Goal: Find contact information: Find contact information

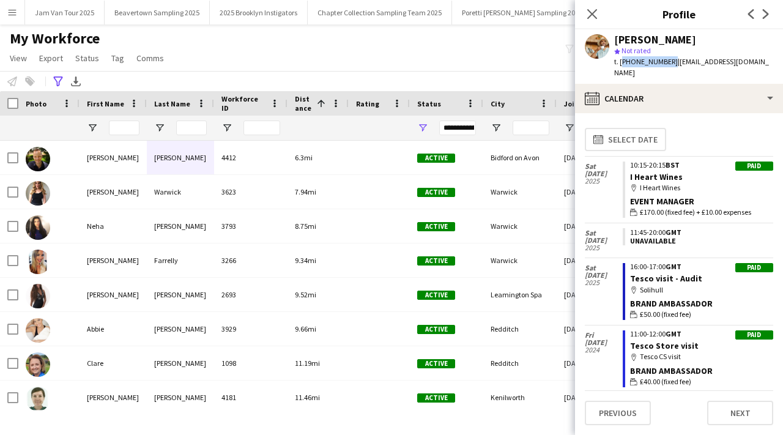
scroll to position [360, 0]
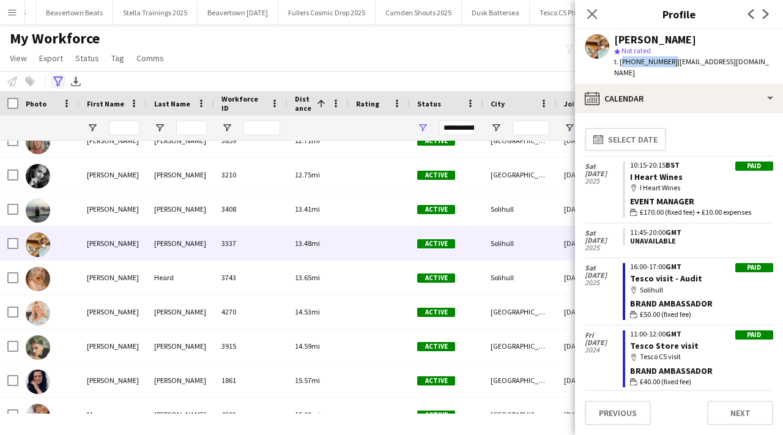
click at [58, 81] on icon "Advanced filters" at bounding box center [58, 82] width 10 height 10
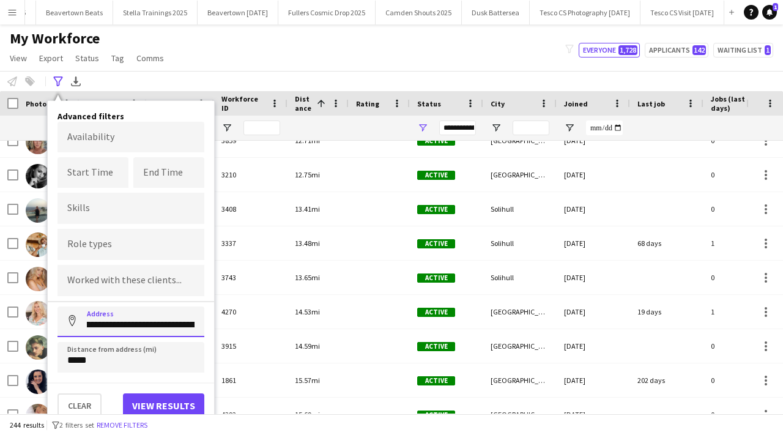
scroll to position [0, 0]
drag, startPoint x: 200, startPoint y: 323, endPoint x: 72, endPoint y: 322, distance: 127.3
click at [72, 322] on input "**********" at bounding box center [131, 322] width 147 height 31
type input "******"
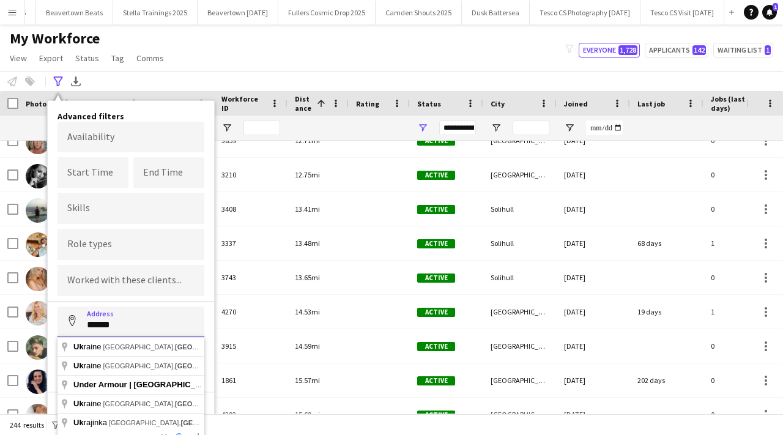
drag, startPoint x: 128, startPoint y: 320, endPoint x: 77, endPoint y: 320, distance: 51.4
click at [77, 320] on input "******" at bounding box center [131, 322] width 147 height 31
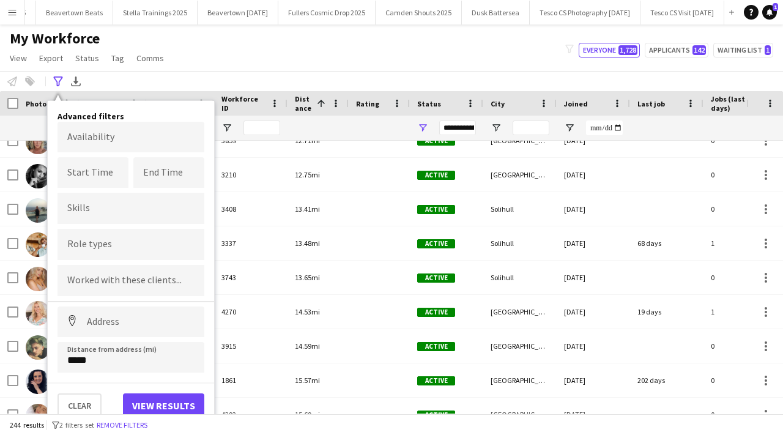
click at [260, 55] on div "My Workforce View Views Default view New view Update view Delete view Edit name…" at bounding box center [391, 50] width 783 height 42
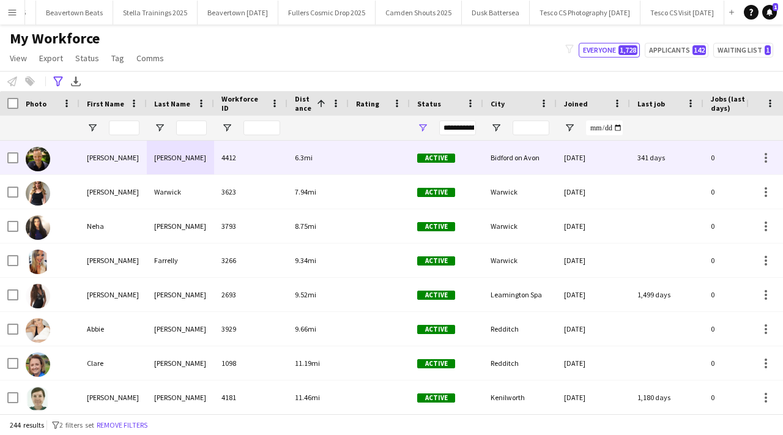
click at [226, 171] on div "4412" at bounding box center [250, 158] width 73 height 34
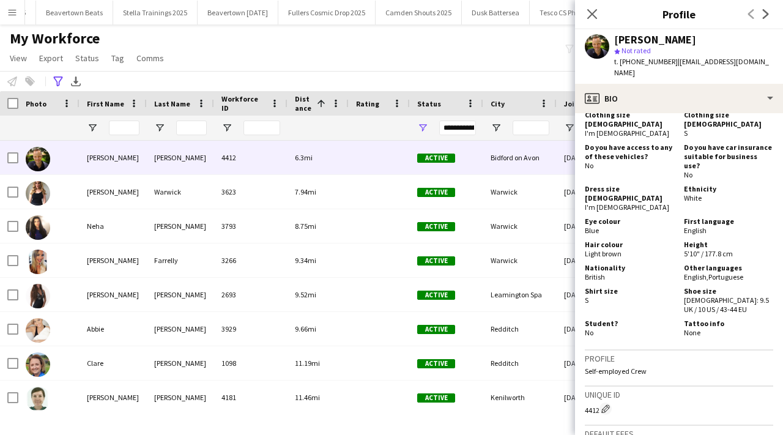
scroll to position [1145, 0]
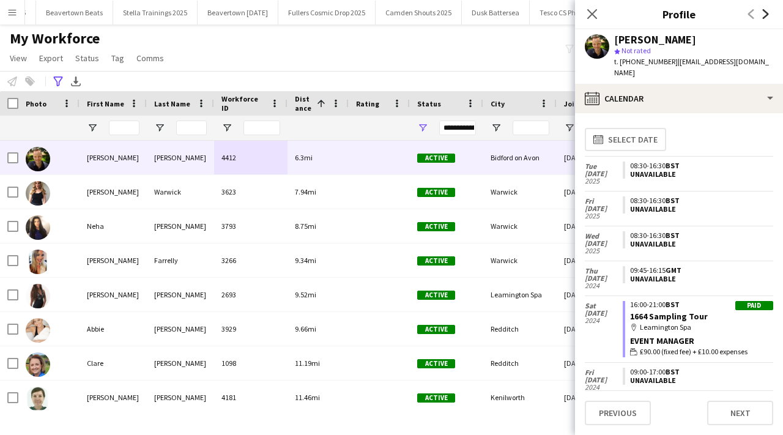
click at [765, 18] on icon "Next" at bounding box center [766, 14] width 10 height 10
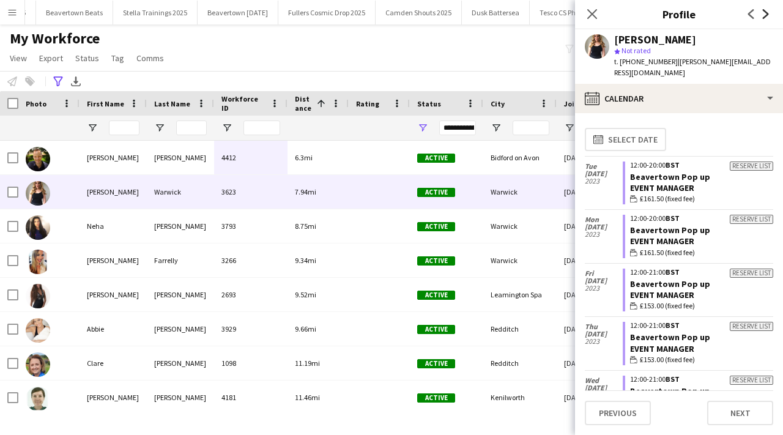
click at [765, 18] on icon "Next" at bounding box center [766, 14] width 10 height 10
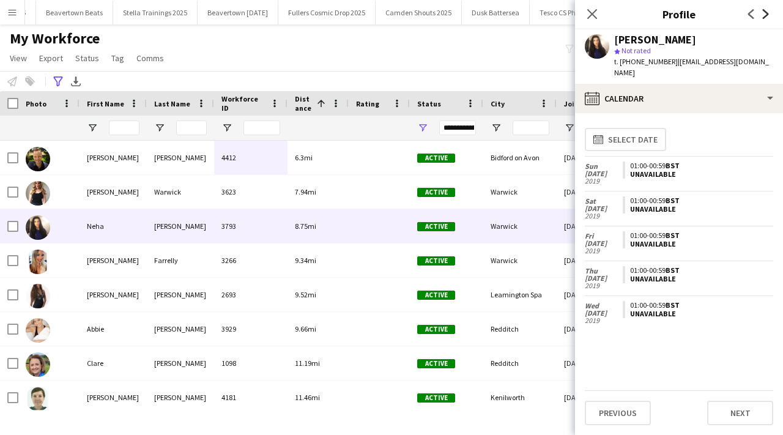
click at [765, 18] on icon "Next" at bounding box center [766, 14] width 10 height 10
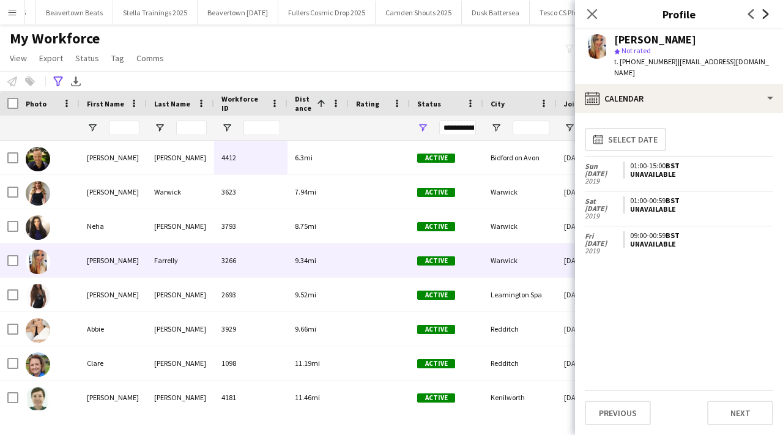
click at [765, 18] on icon "Next" at bounding box center [766, 14] width 10 height 10
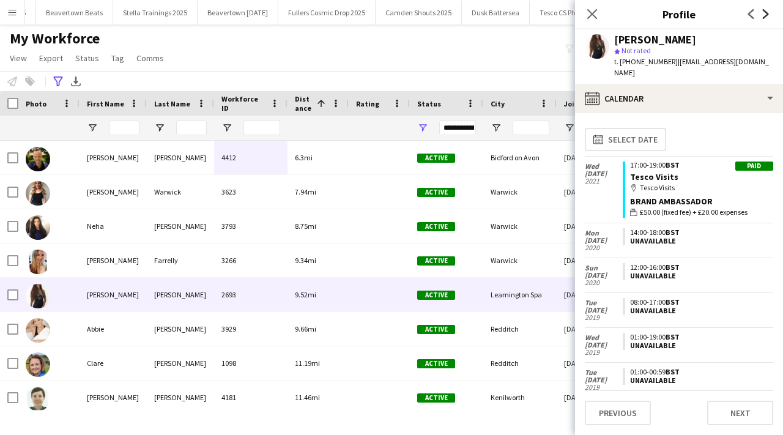
click at [765, 18] on icon "Next" at bounding box center [766, 14] width 10 height 10
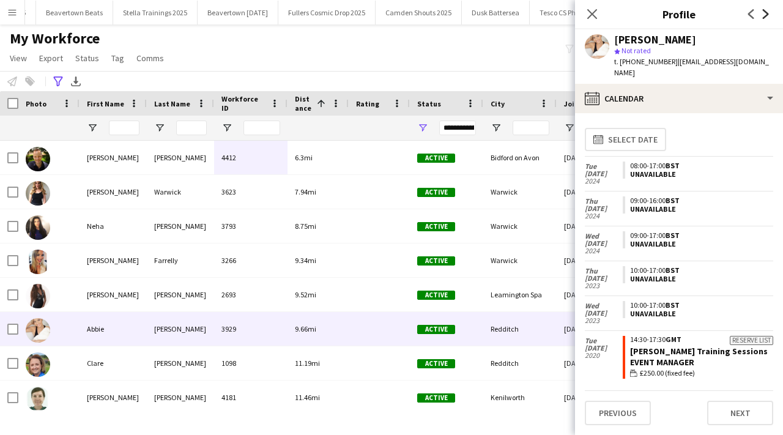
click at [765, 18] on icon "Next" at bounding box center [766, 14] width 10 height 10
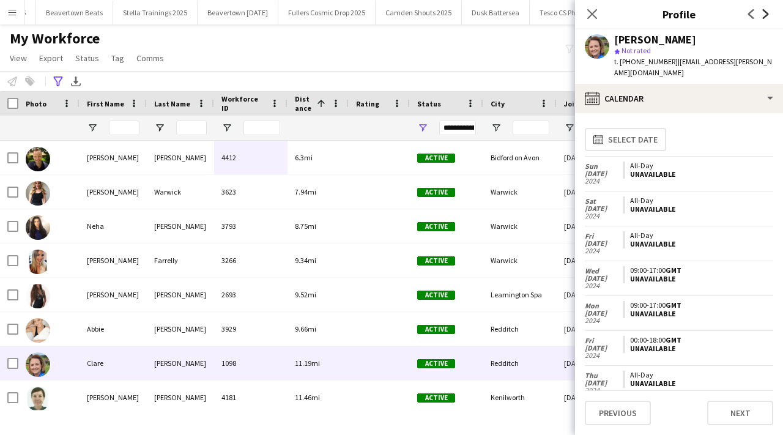
click at [765, 18] on icon "Next" at bounding box center [766, 14] width 10 height 10
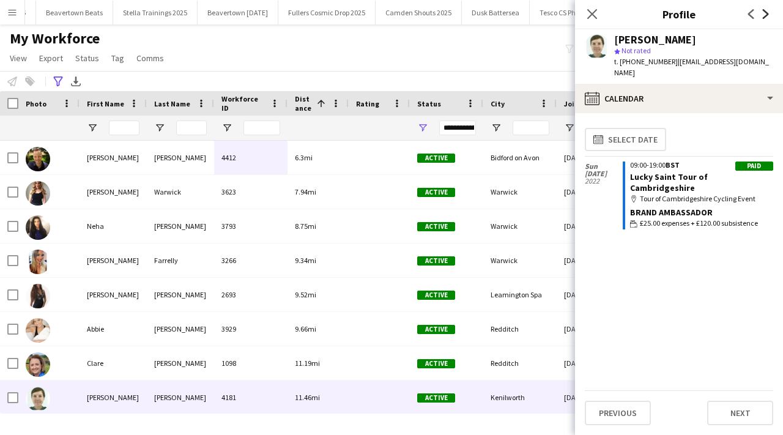
click at [765, 18] on icon "Next" at bounding box center [766, 14] width 10 height 10
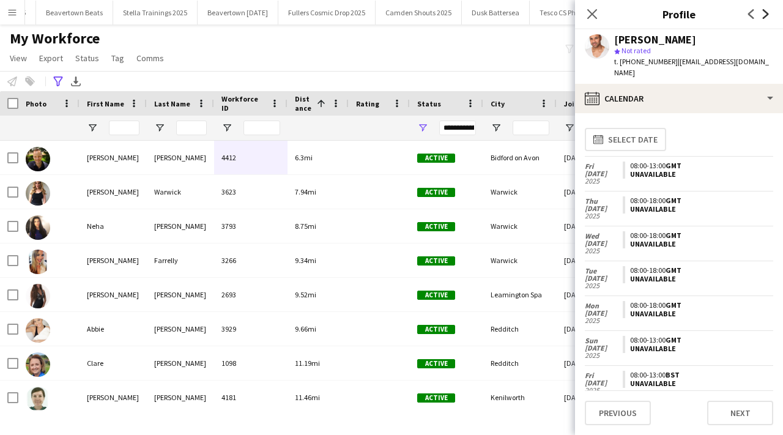
click at [765, 18] on icon "Next" at bounding box center [766, 14] width 10 height 10
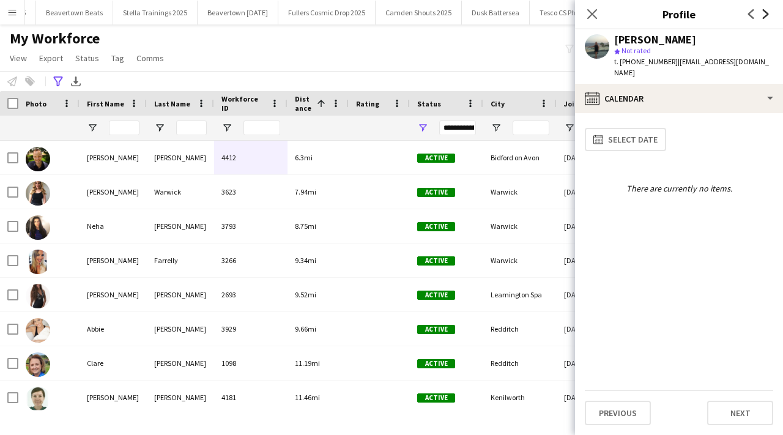
click at [765, 18] on icon "Next" at bounding box center [766, 14] width 10 height 10
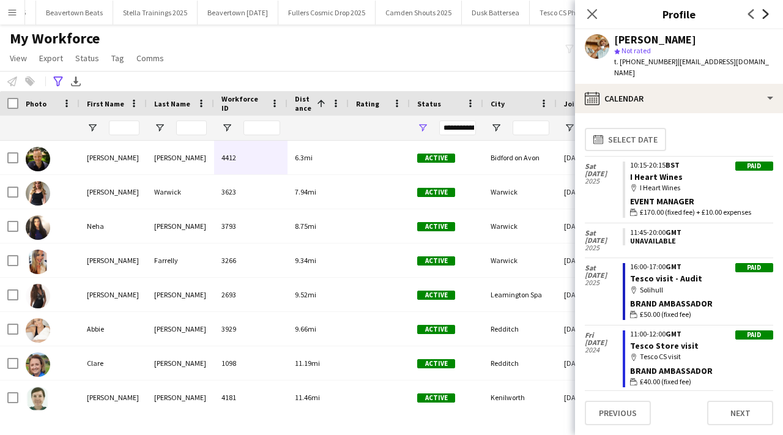
click at [765, 18] on icon "Next" at bounding box center [766, 14] width 10 height 10
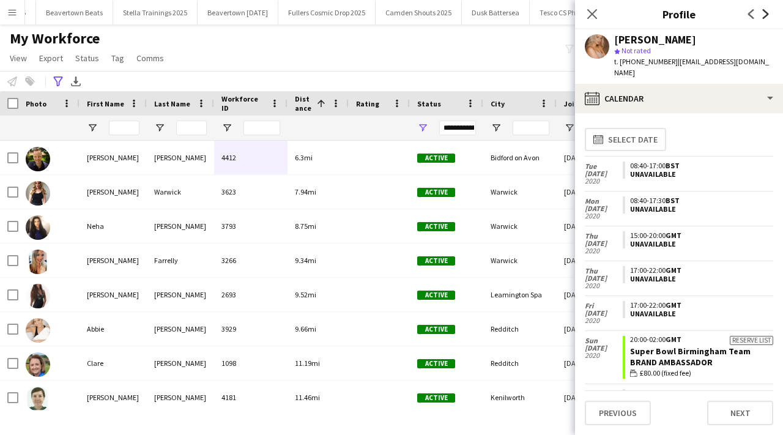
click at [765, 18] on icon "Next" at bounding box center [766, 14] width 10 height 10
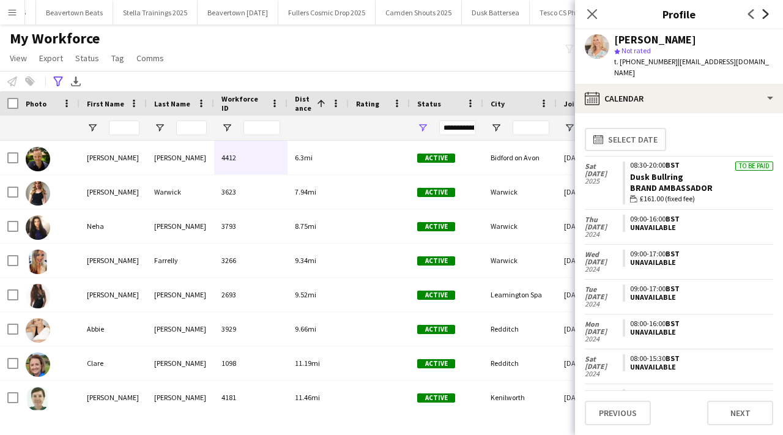
click at [765, 18] on icon "Next" at bounding box center [766, 14] width 10 height 10
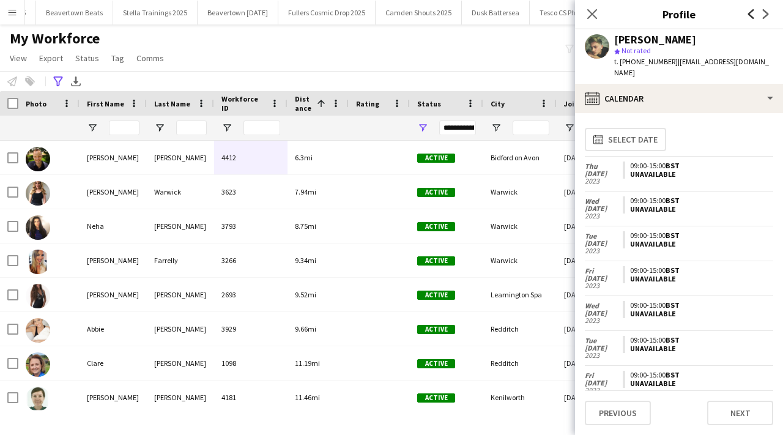
click at [751, 15] on icon at bounding box center [752, 14] width 6 height 10
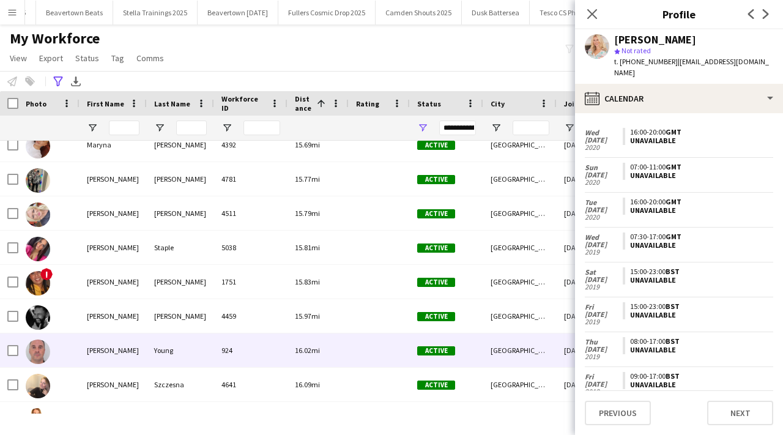
scroll to position [0, 0]
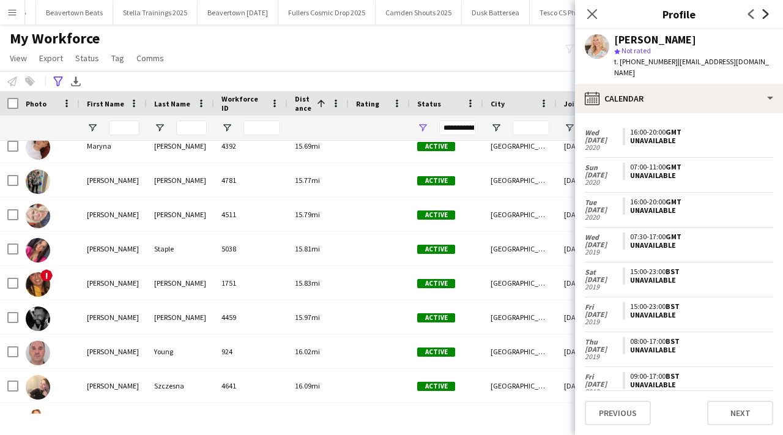
click at [770, 16] on icon "Next" at bounding box center [766, 14] width 10 height 10
click at [766, 13] on icon at bounding box center [766, 14] width 6 height 10
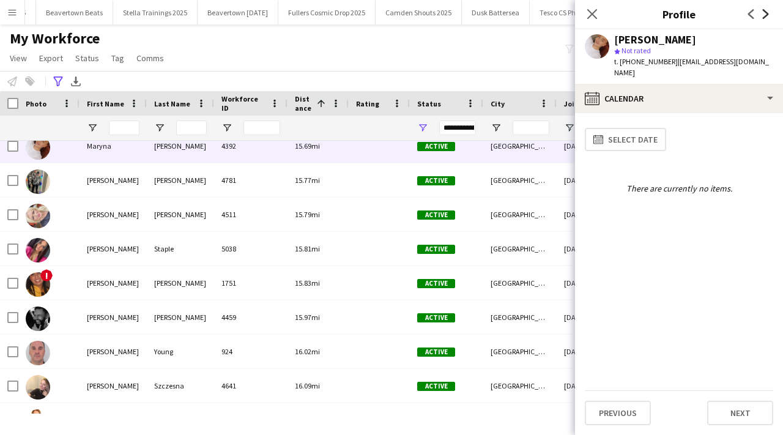
click at [766, 13] on icon at bounding box center [766, 14] width 6 height 10
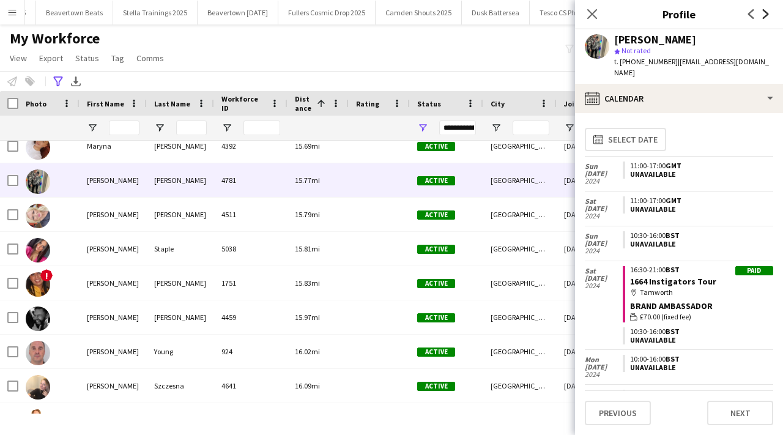
click at [766, 13] on icon at bounding box center [766, 14] width 6 height 10
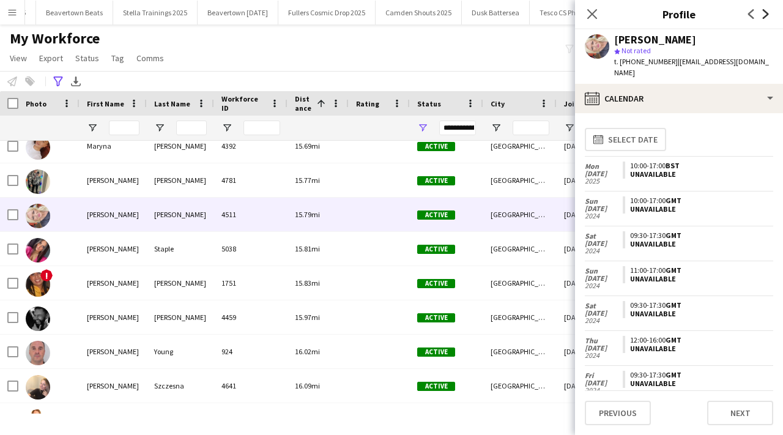
click at [766, 13] on icon at bounding box center [766, 14] width 6 height 10
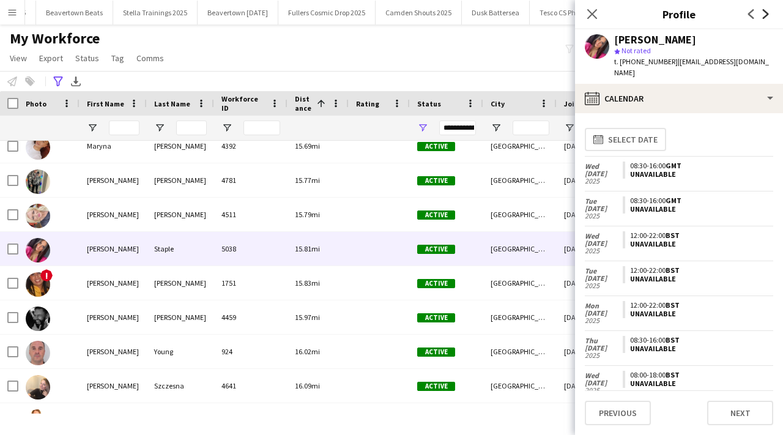
click at [766, 13] on icon at bounding box center [766, 14] width 6 height 10
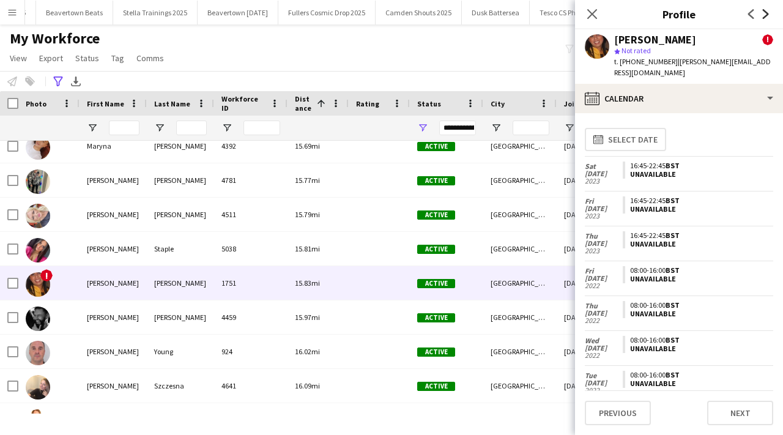
click at [766, 13] on icon at bounding box center [766, 14] width 6 height 10
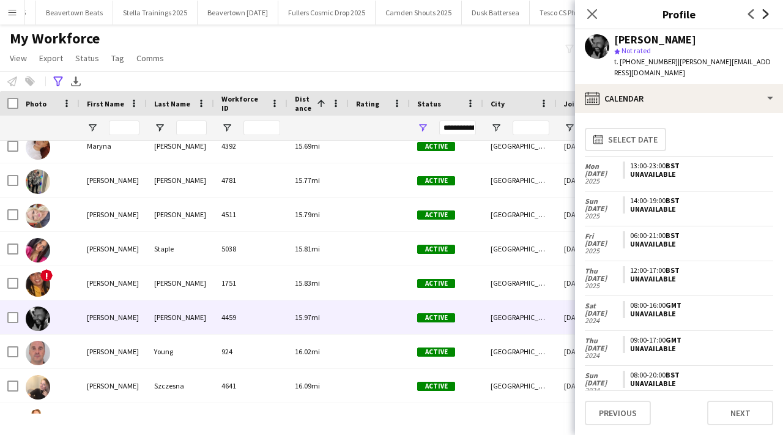
click at [767, 13] on icon at bounding box center [766, 14] width 6 height 10
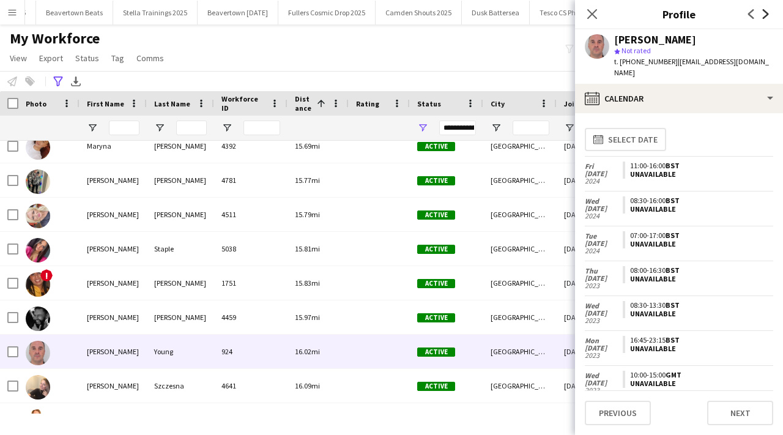
click at [767, 13] on icon at bounding box center [766, 14] width 6 height 10
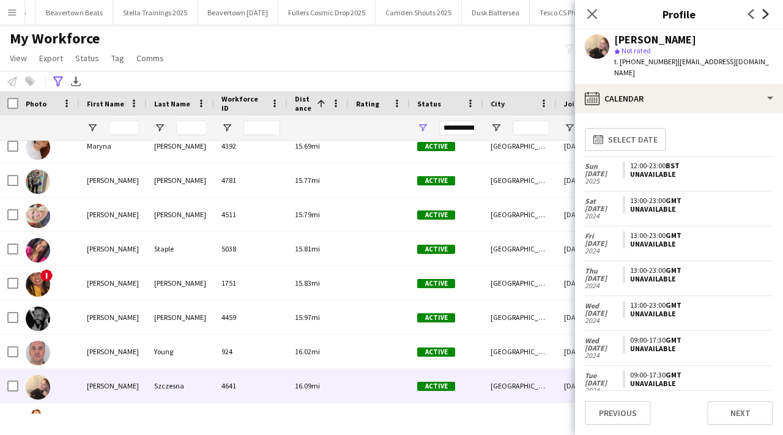
click at [767, 13] on icon at bounding box center [766, 14] width 6 height 10
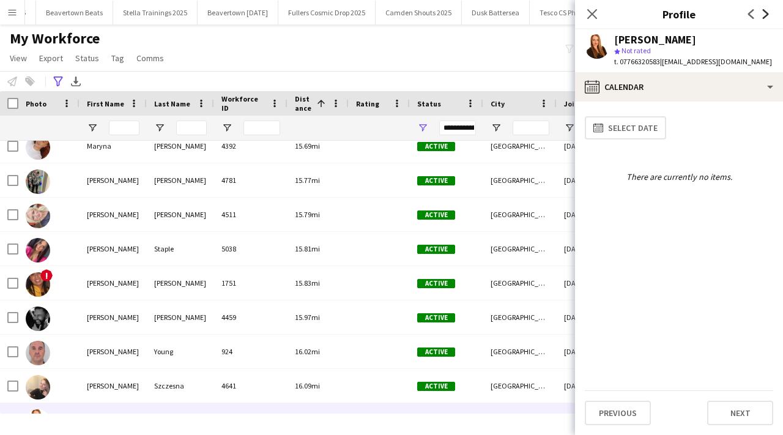
click at [767, 13] on icon at bounding box center [766, 14] width 6 height 10
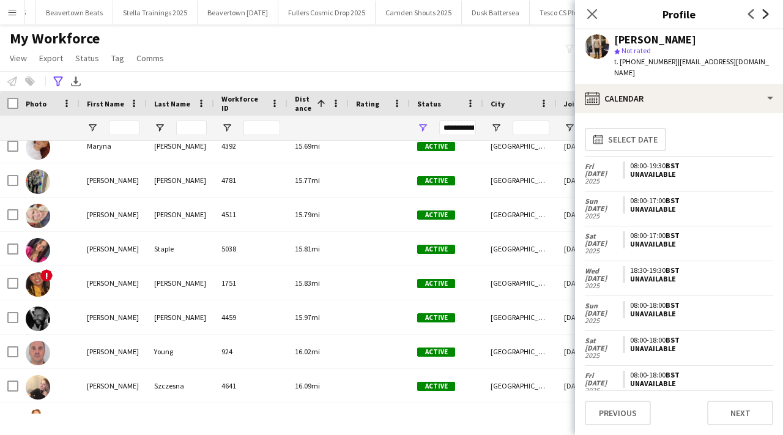
click at [767, 13] on icon at bounding box center [766, 14] width 6 height 10
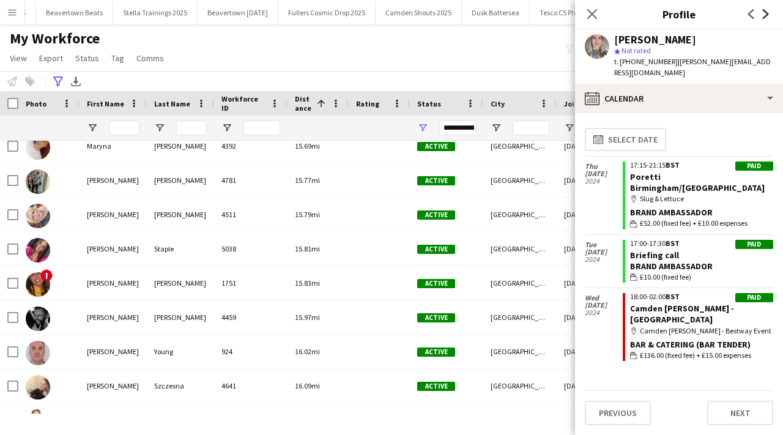
click at [767, 13] on icon at bounding box center [766, 14] width 6 height 10
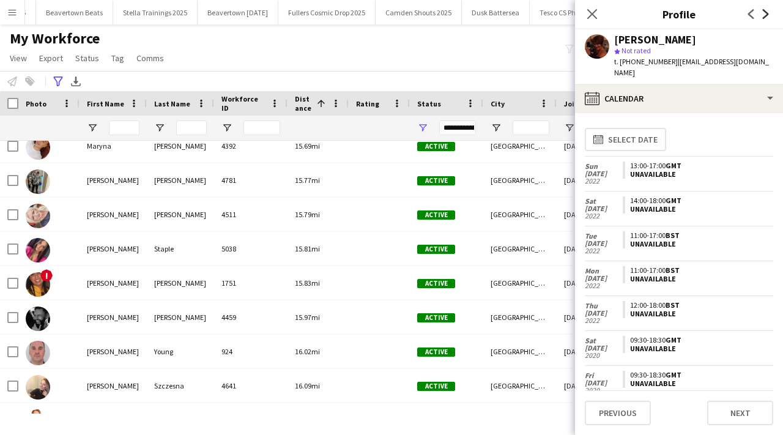
click at [767, 13] on icon at bounding box center [766, 14] width 6 height 10
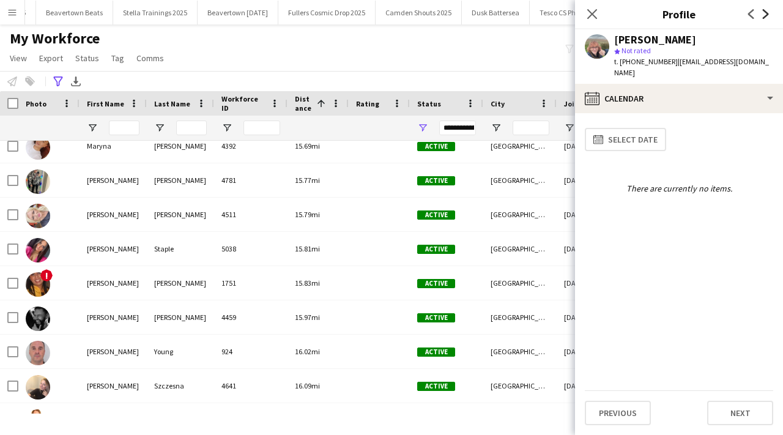
click at [767, 13] on icon at bounding box center [766, 14] width 6 height 10
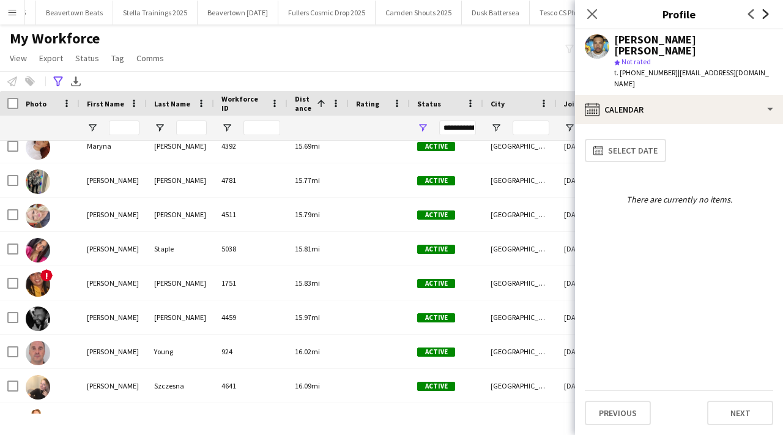
click at [767, 13] on icon at bounding box center [766, 14] width 6 height 10
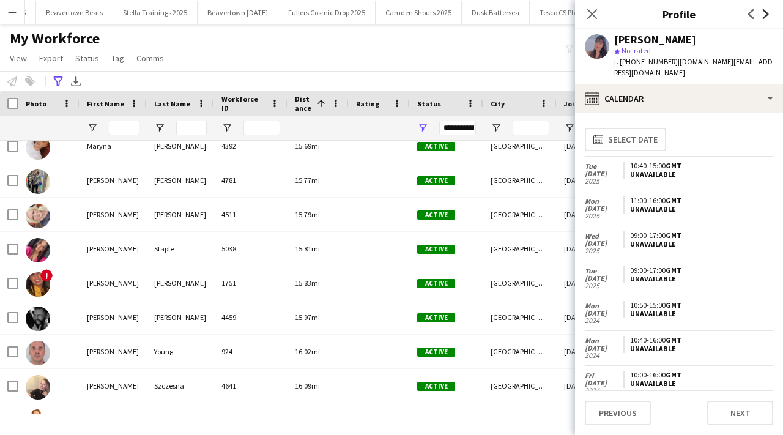
click at [767, 13] on icon at bounding box center [766, 14] width 6 height 10
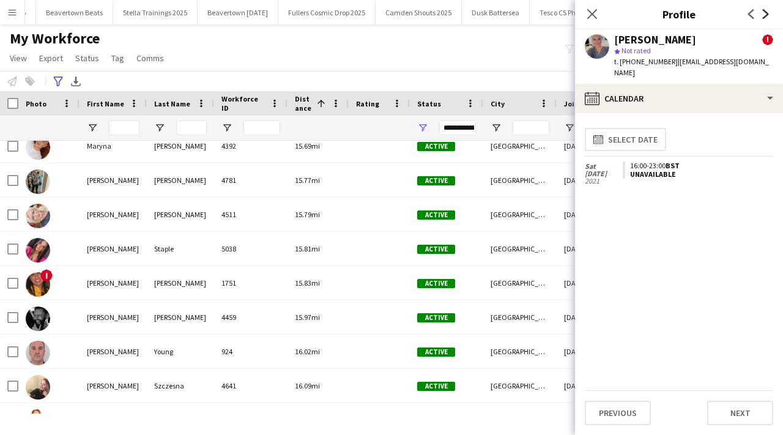
click at [767, 13] on icon at bounding box center [766, 14] width 6 height 10
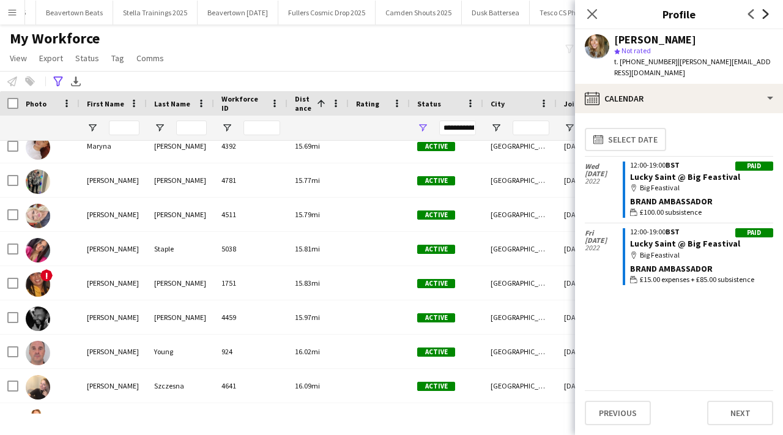
click at [767, 13] on icon at bounding box center [766, 14] width 6 height 10
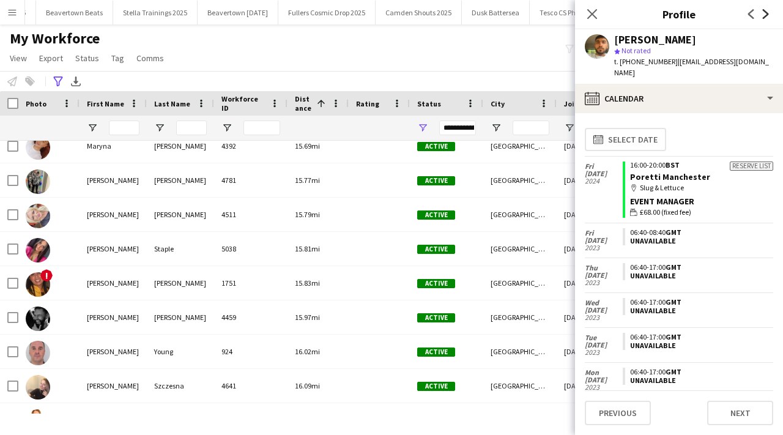
click at [767, 13] on icon at bounding box center [766, 14] width 6 height 10
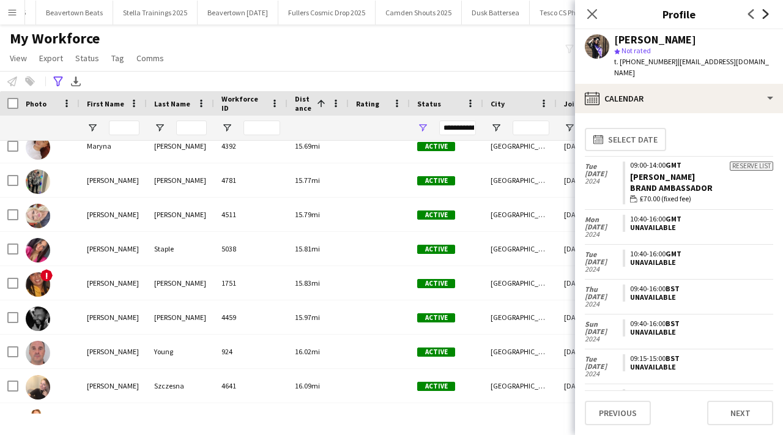
click at [767, 13] on icon at bounding box center [766, 14] width 6 height 10
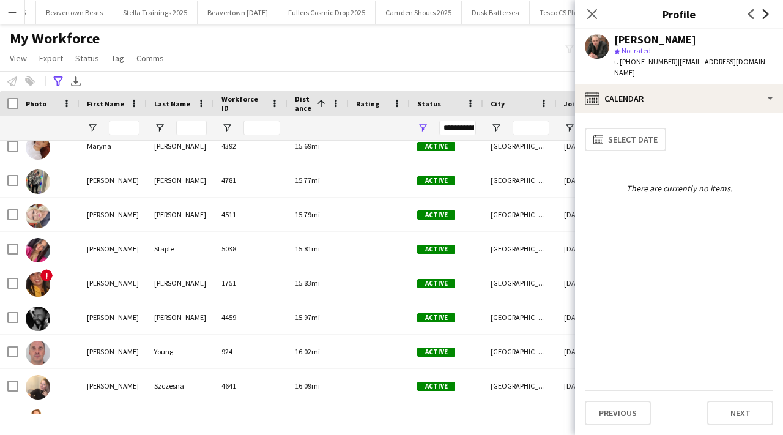
click at [767, 13] on icon at bounding box center [766, 14] width 6 height 10
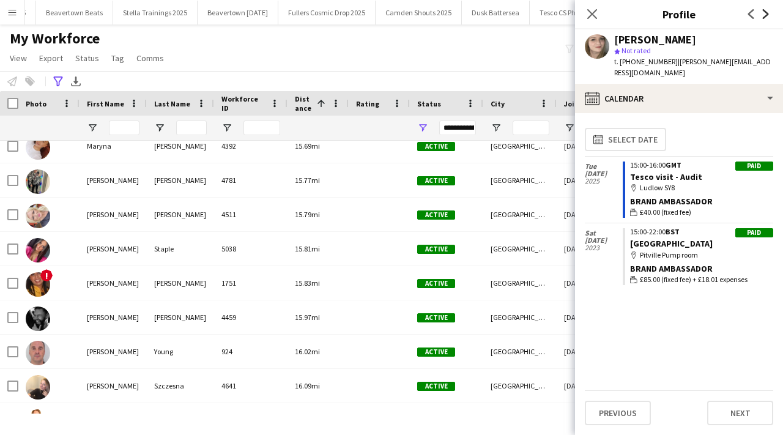
click at [767, 13] on icon at bounding box center [766, 14] width 6 height 10
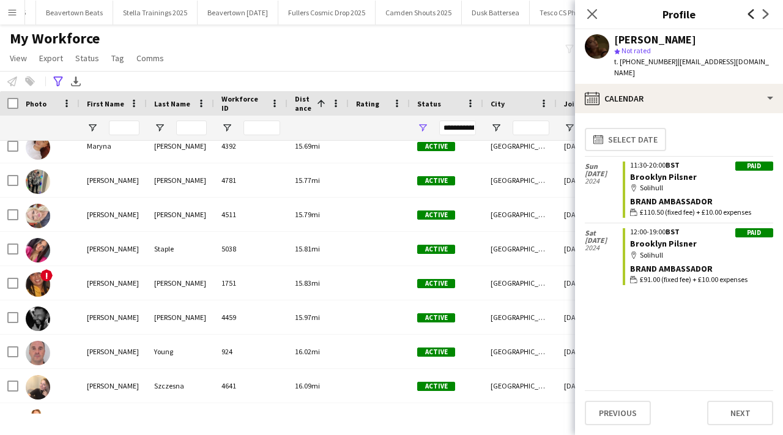
click at [750, 12] on icon at bounding box center [752, 14] width 6 height 10
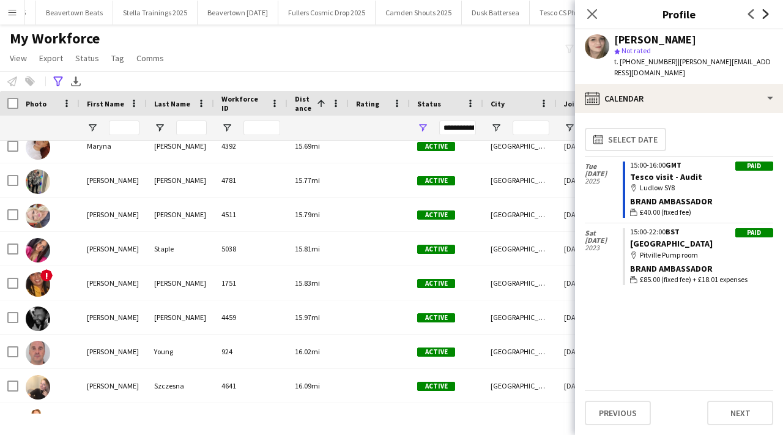
click at [765, 18] on icon at bounding box center [766, 14] width 6 height 10
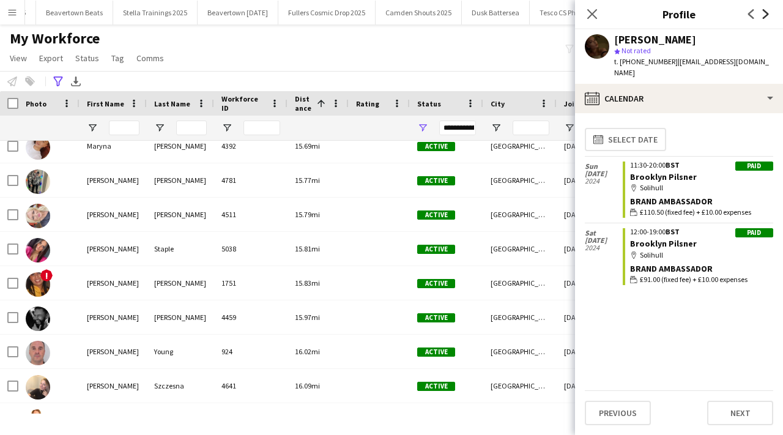
click at [765, 18] on icon at bounding box center [766, 14] width 6 height 10
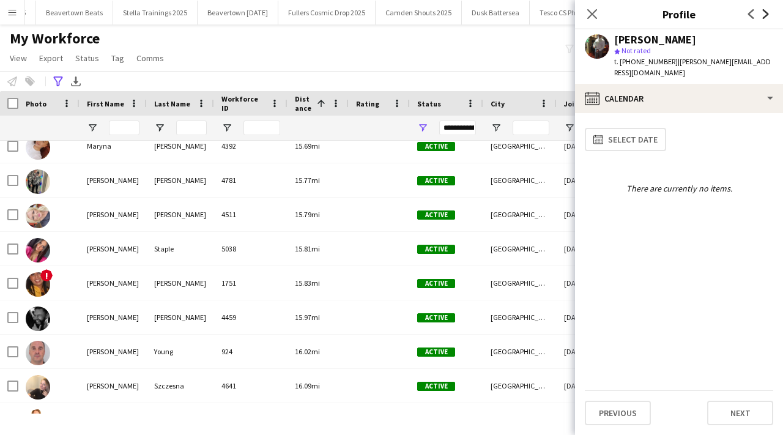
click at [765, 18] on icon at bounding box center [766, 14] width 6 height 10
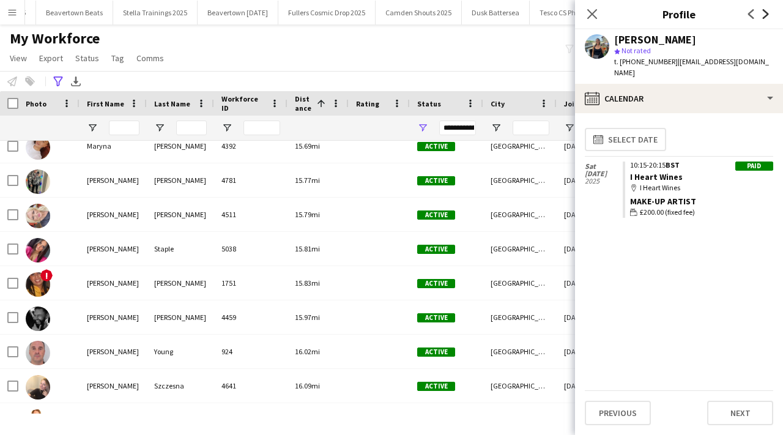
click at [765, 18] on icon at bounding box center [766, 14] width 6 height 10
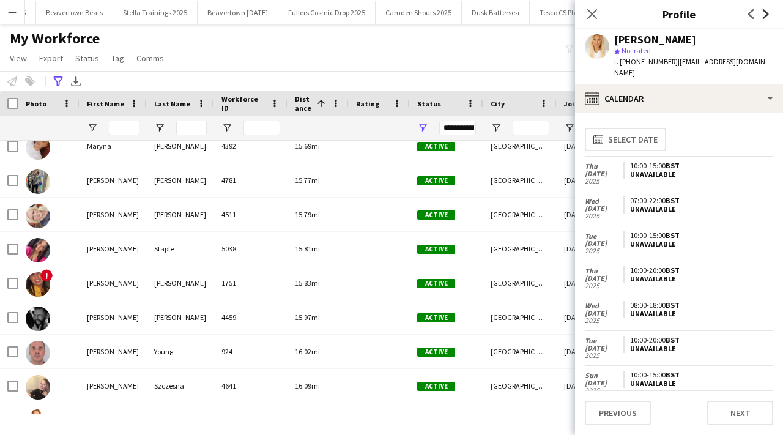
click at [765, 18] on icon at bounding box center [766, 14] width 6 height 10
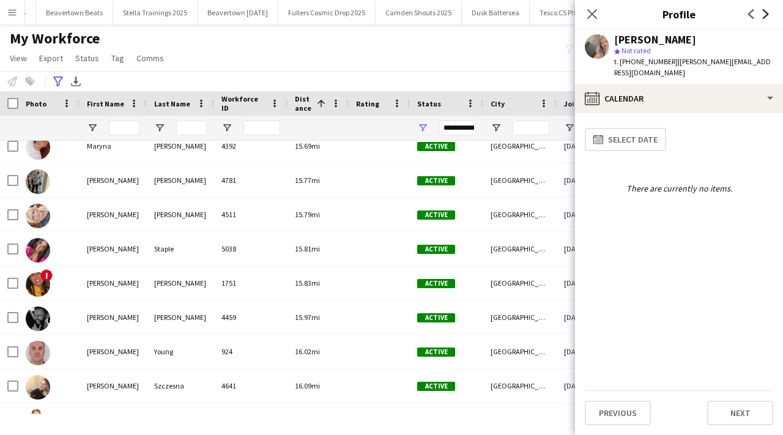
click at [765, 18] on icon at bounding box center [766, 14] width 6 height 10
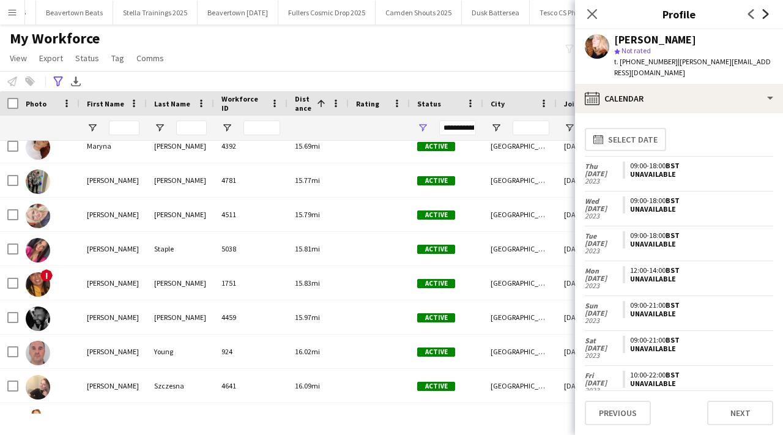
click at [765, 18] on icon at bounding box center [766, 14] width 6 height 10
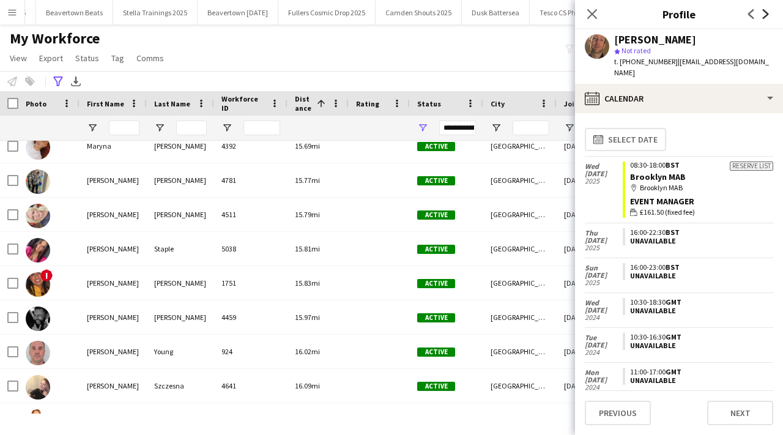
click at [765, 18] on icon at bounding box center [766, 14] width 6 height 10
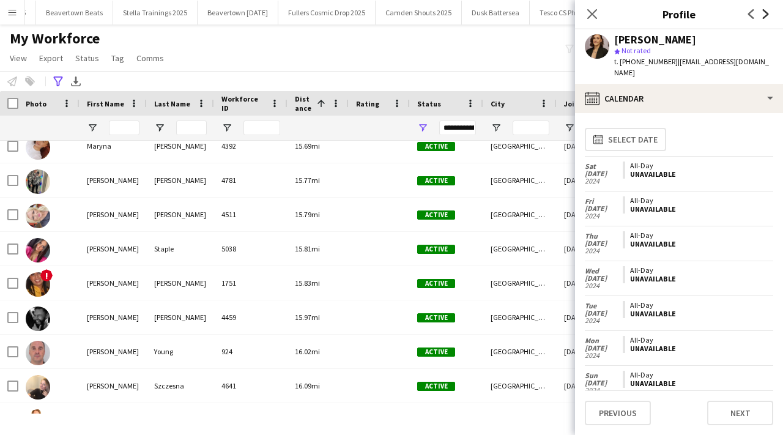
click at [765, 17] on icon at bounding box center [766, 14] width 6 height 10
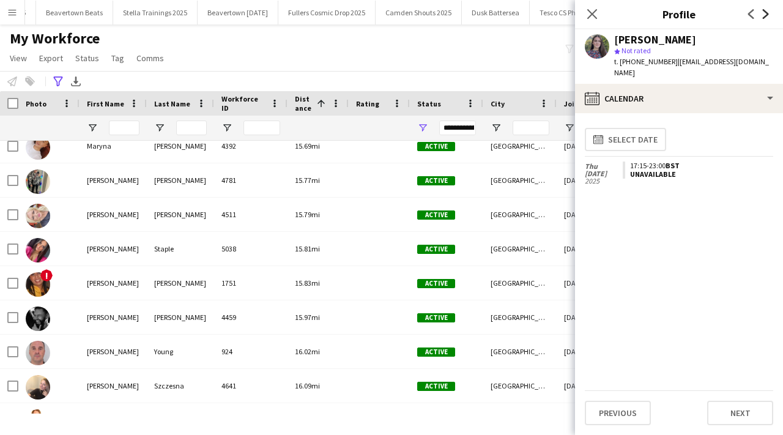
click at [765, 17] on icon at bounding box center [766, 14] width 6 height 10
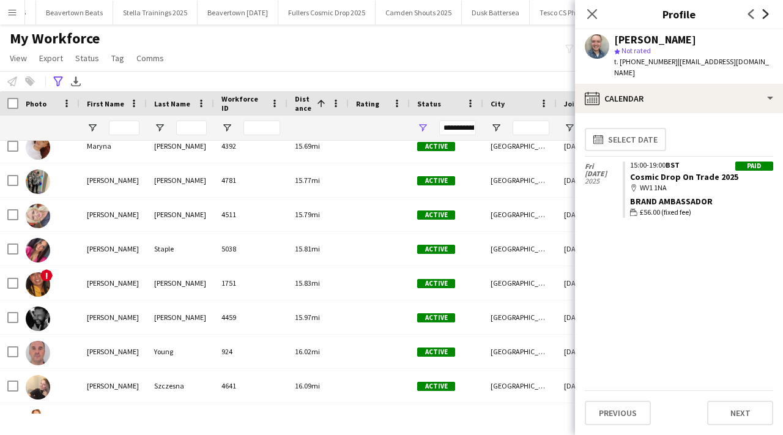
click at [765, 17] on icon at bounding box center [766, 14] width 6 height 10
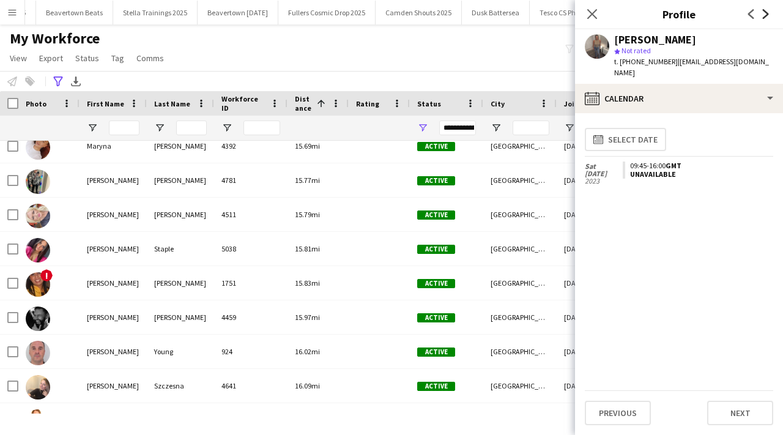
click at [765, 17] on icon at bounding box center [766, 14] width 6 height 10
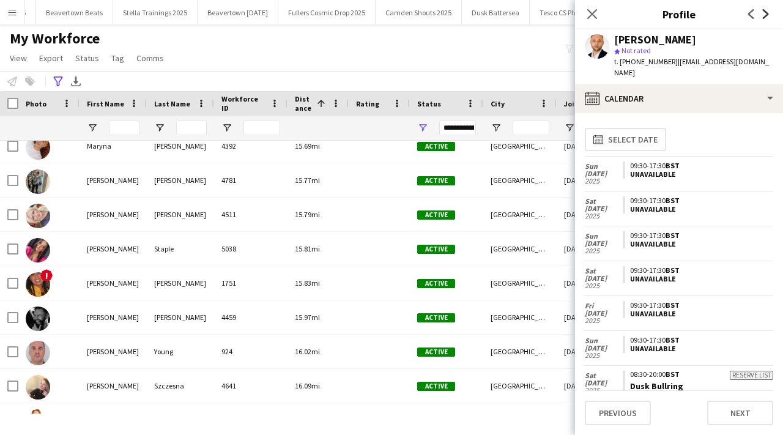
click at [765, 17] on icon at bounding box center [766, 14] width 6 height 10
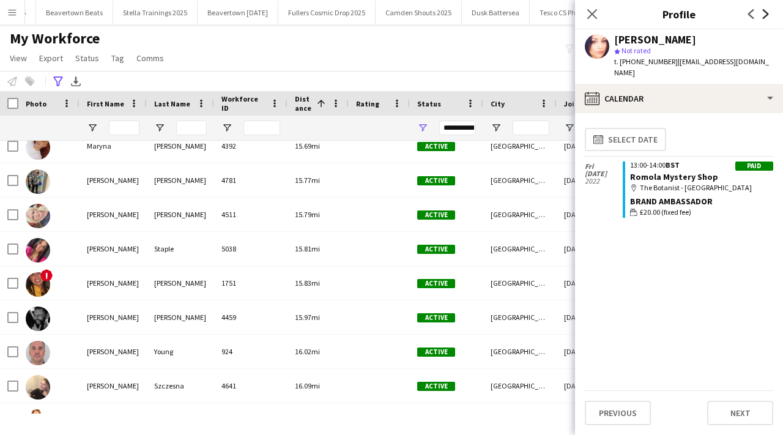
click at [765, 17] on icon at bounding box center [766, 14] width 6 height 10
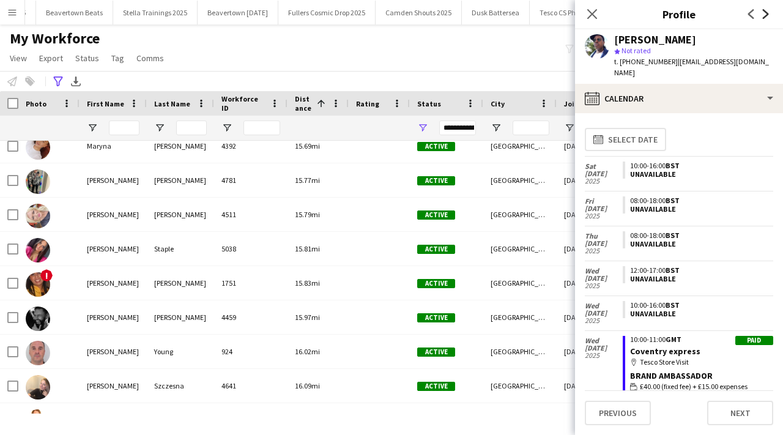
click at [767, 12] on icon at bounding box center [766, 14] width 6 height 10
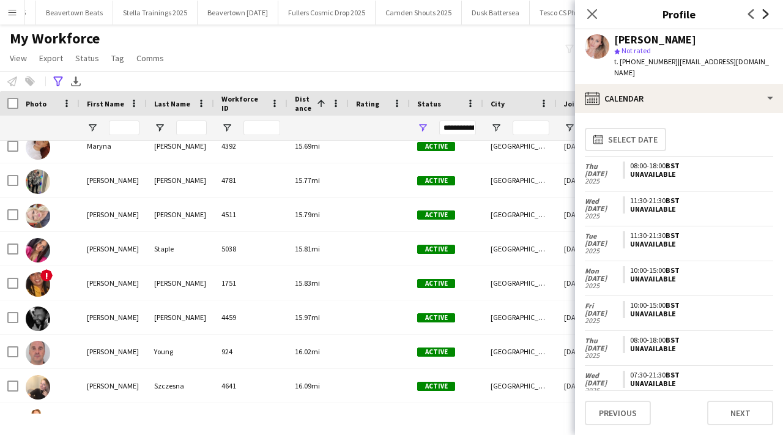
click at [767, 12] on icon at bounding box center [766, 14] width 6 height 10
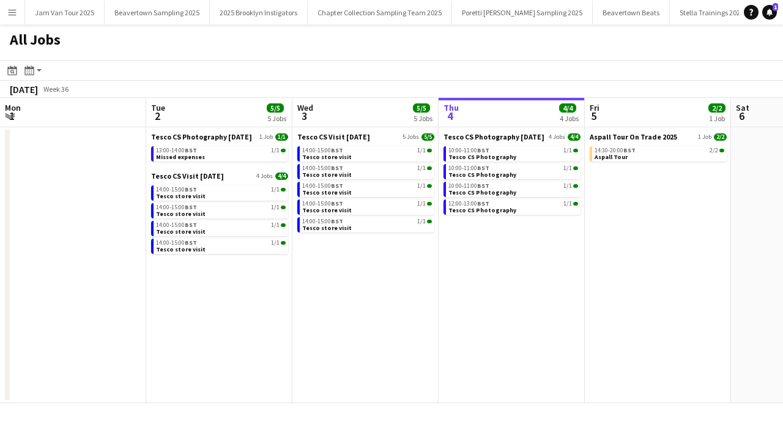
scroll to position [0, 293]
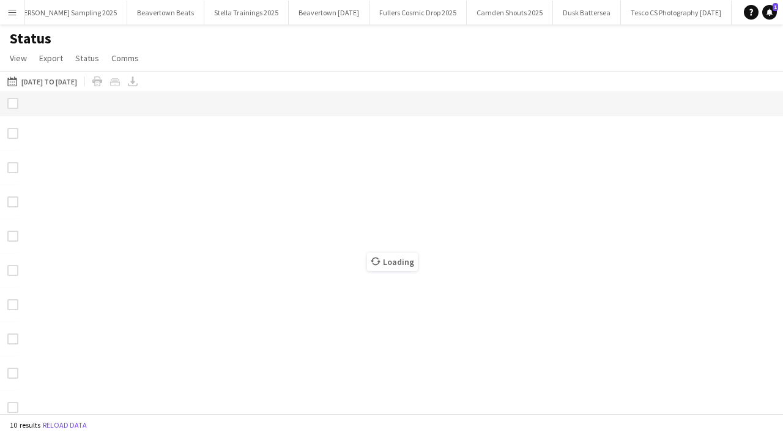
click at [9, 5] on button "Menu" at bounding box center [12, 12] width 24 height 24
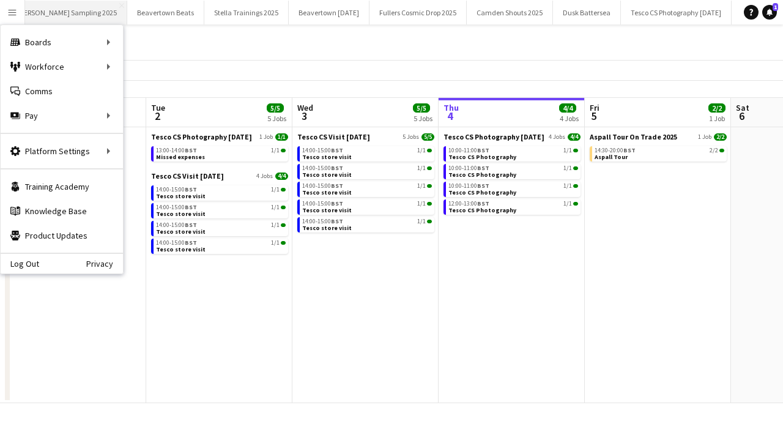
scroll to position [0, 293]
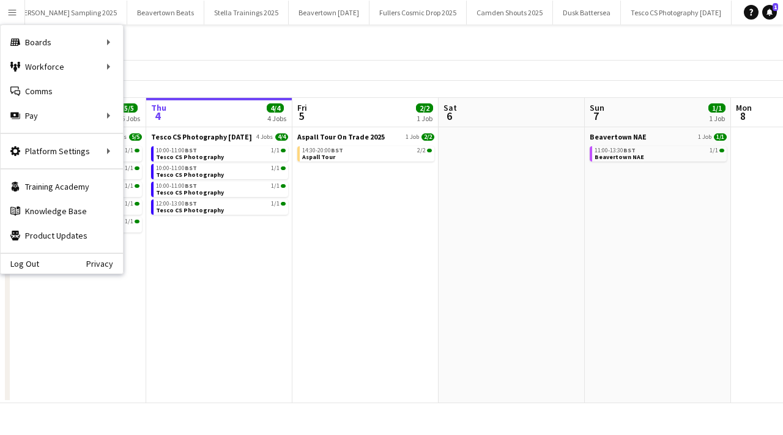
click at [13, 10] on app-icon "Menu" at bounding box center [12, 12] width 10 height 10
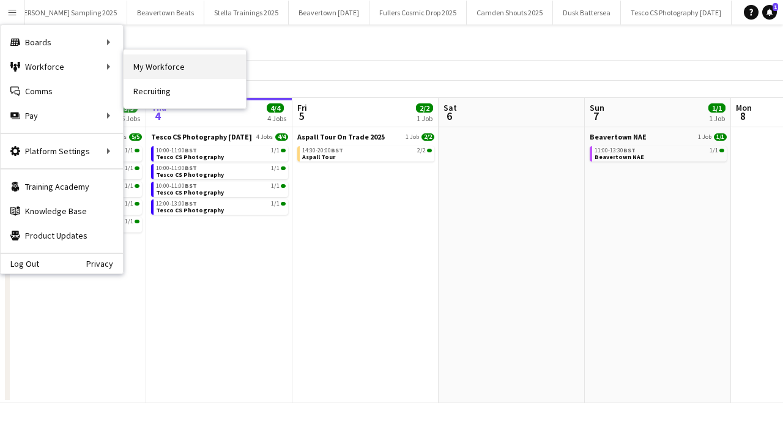
click at [159, 70] on link "My Workforce" at bounding box center [185, 66] width 122 height 24
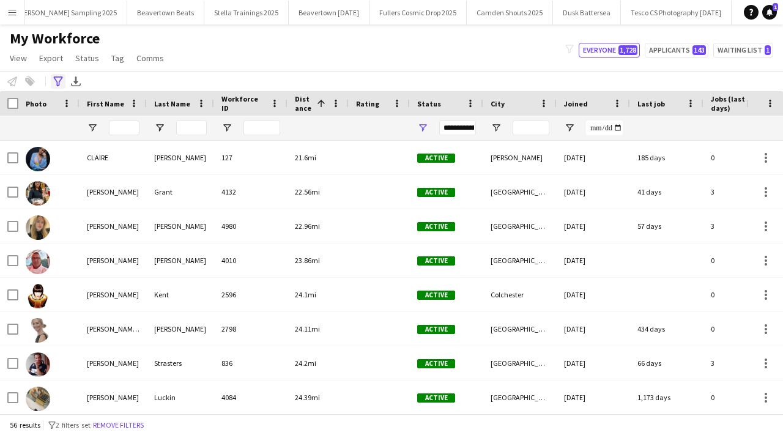
click at [59, 83] on icon at bounding box center [57, 82] width 9 height 10
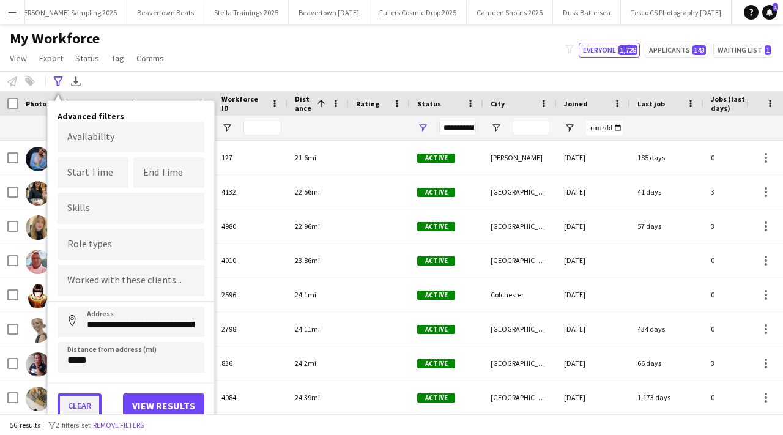
click at [84, 402] on button "Clear" at bounding box center [80, 406] width 44 height 24
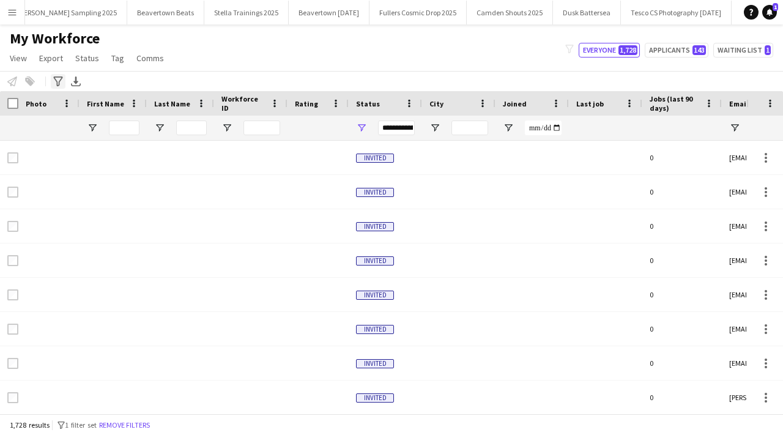
click at [51, 81] on div "Advanced filters" at bounding box center [58, 81] width 15 height 15
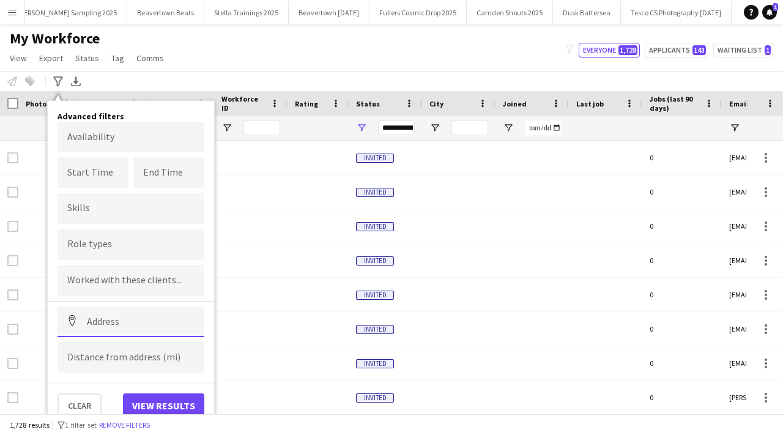
click at [134, 320] on input at bounding box center [131, 322] width 147 height 31
paste input "******"
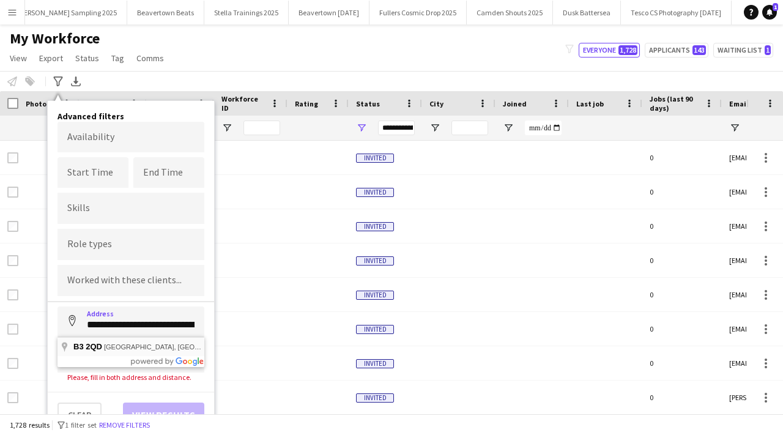
type input "**********"
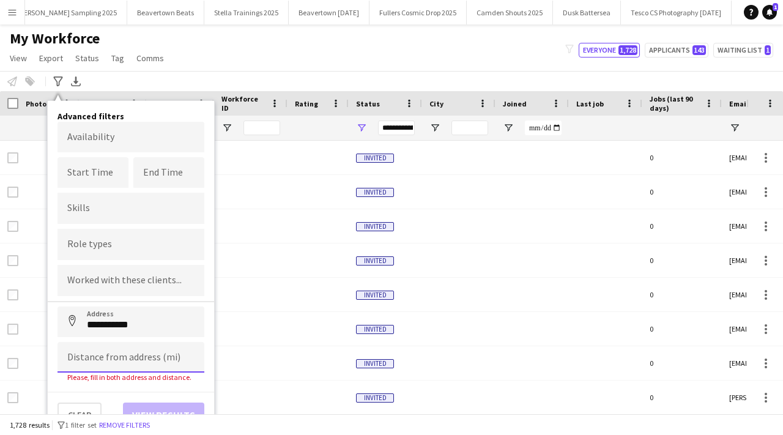
click at [125, 354] on input at bounding box center [131, 357] width 147 height 31
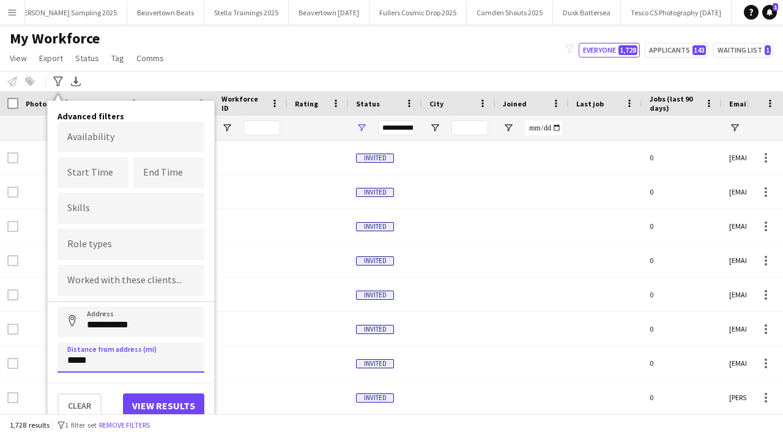
type input "*****"
click at [154, 399] on button "View results" at bounding box center [163, 406] width 81 height 24
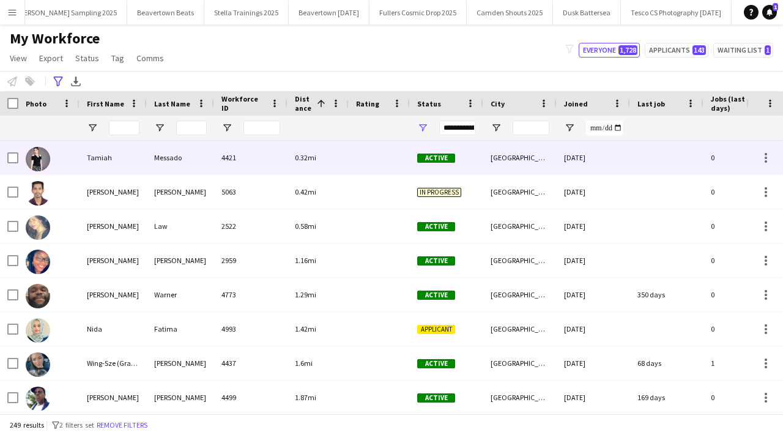
click at [242, 162] on div "4421" at bounding box center [250, 158] width 73 height 34
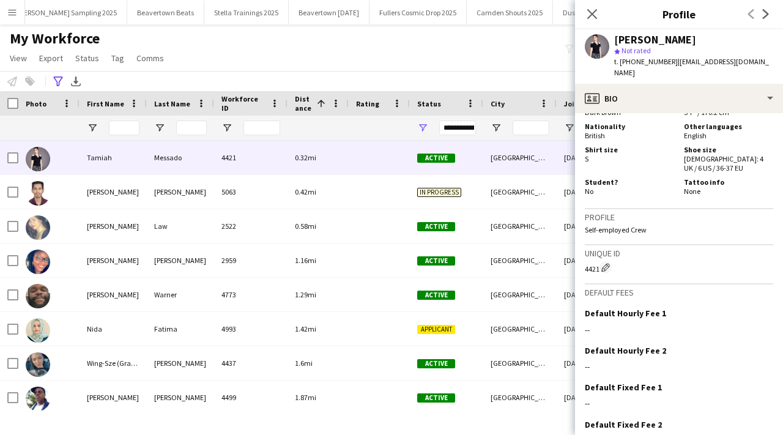
scroll to position [781, 0]
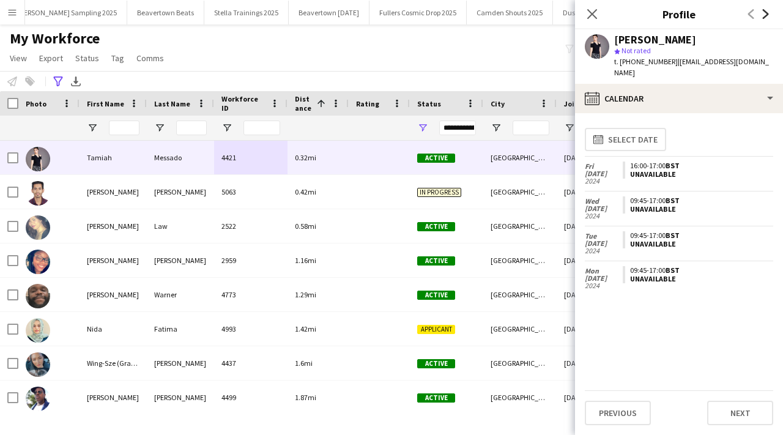
click at [762, 12] on icon "Next" at bounding box center [766, 14] width 10 height 10
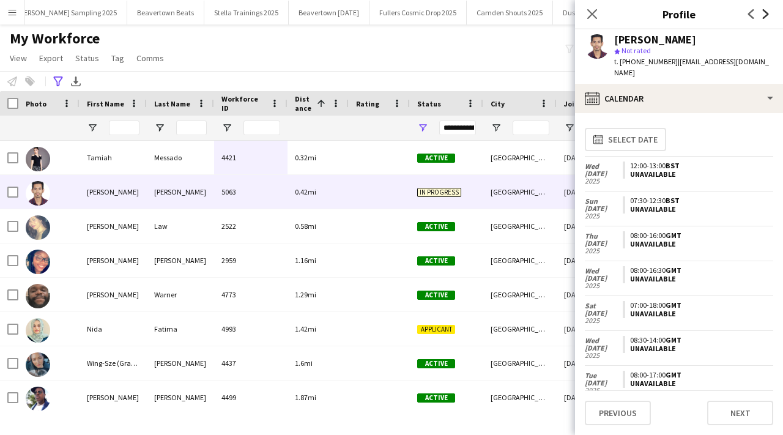
click at [762, 12] on icon "Next" at bounding box center [766, 14] width 10 height 10
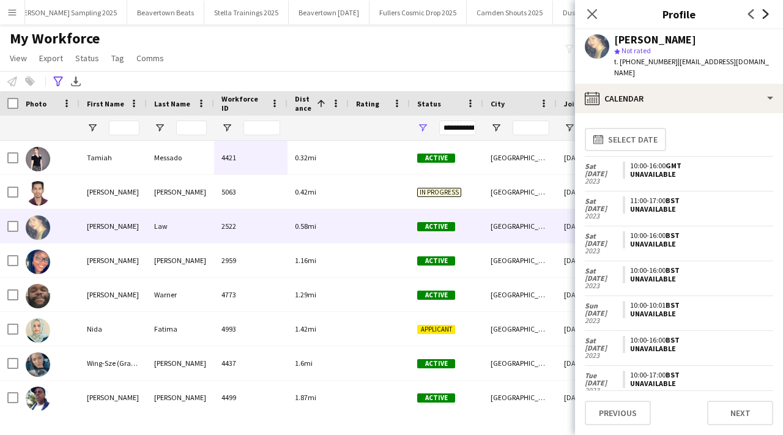
click at [762, 12] on icon "Next" at bounding box center [766, 14] width 10 height 10
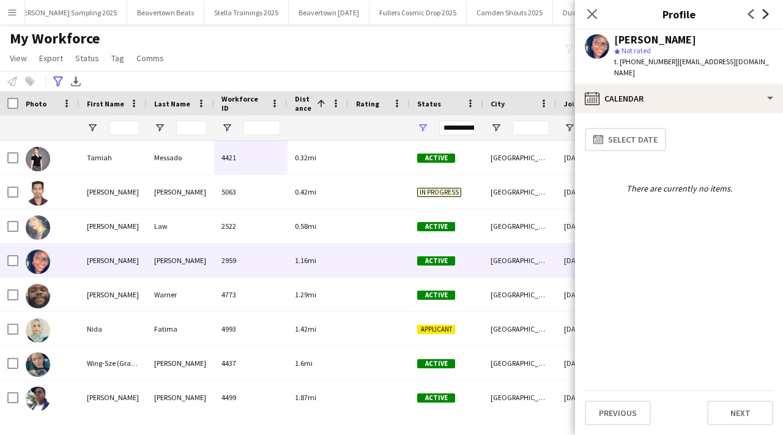
click at [762, 12] on icon "Next" at bounding box center [766, 14] width 10 height 10
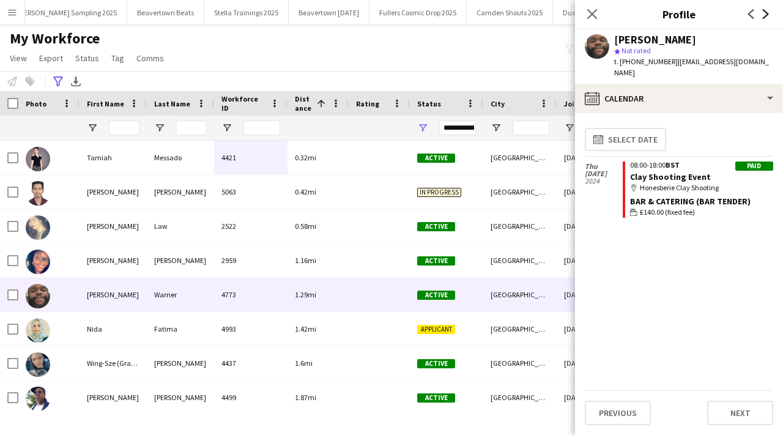
click at [762, 12] on icon "Next" at bounding box center [766, 14] width 10 height 10
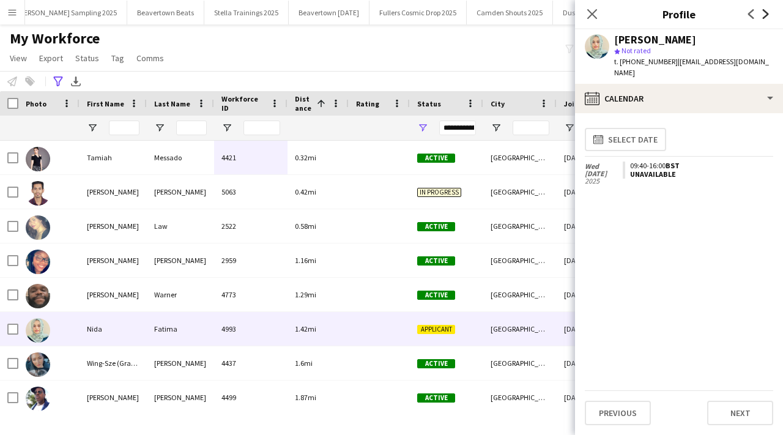
click at [762, 12] on icon "Next" at bounding box center [766, 14] width 10 height 10
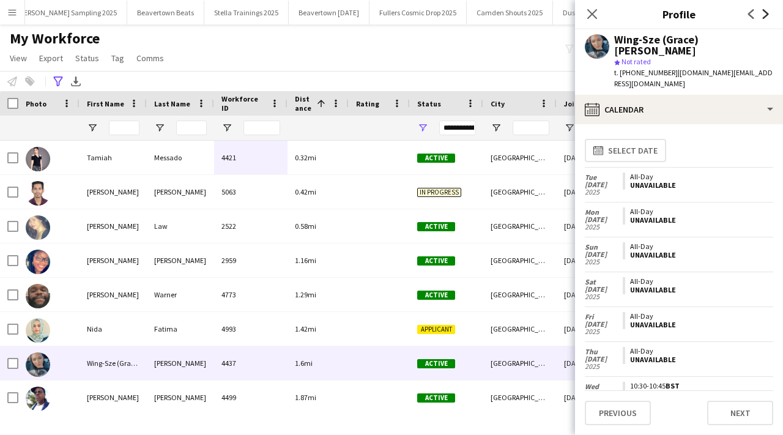
click at [762, 12] on icon "Next" at bounding box center [766, 14] width 10 height 10
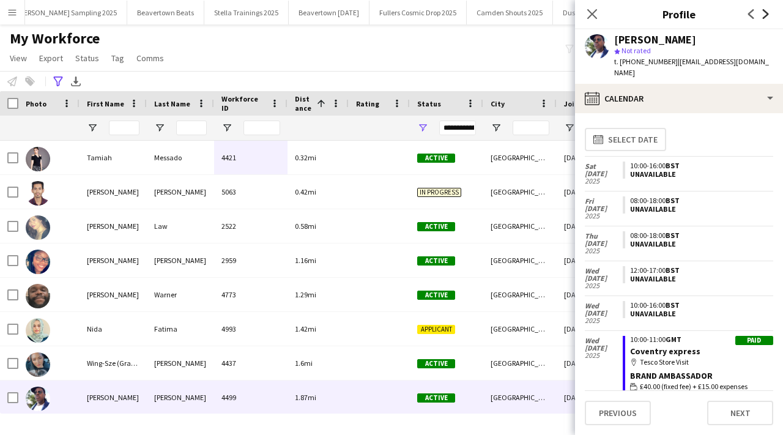
click at [762, 12] on icon "Next" at bounding box center [766, 14] width 10 height 10
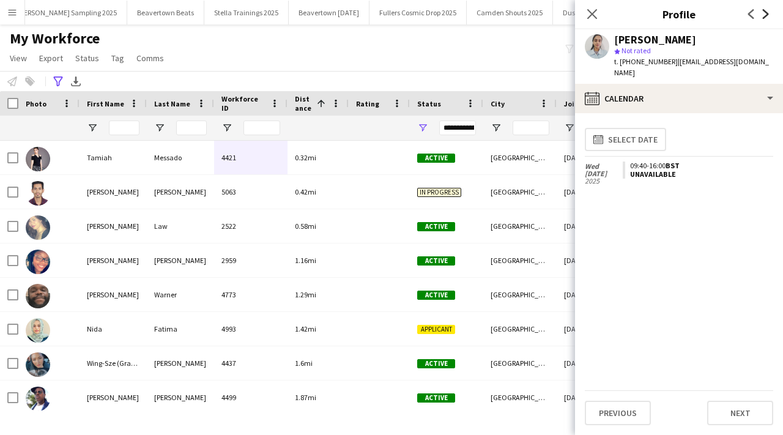
click at [762, 12] on icon "Next" at bounding box center [766, 14] width 10 height 10
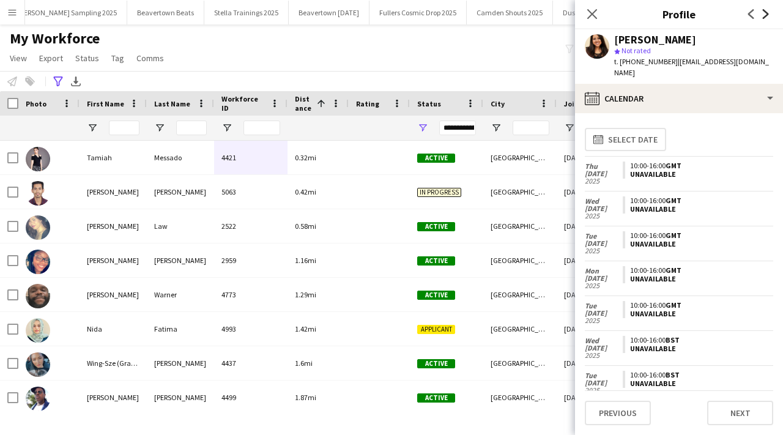
click at [762, 12] on icon "Next" at bounding box center [766, 14] width 10 height 10
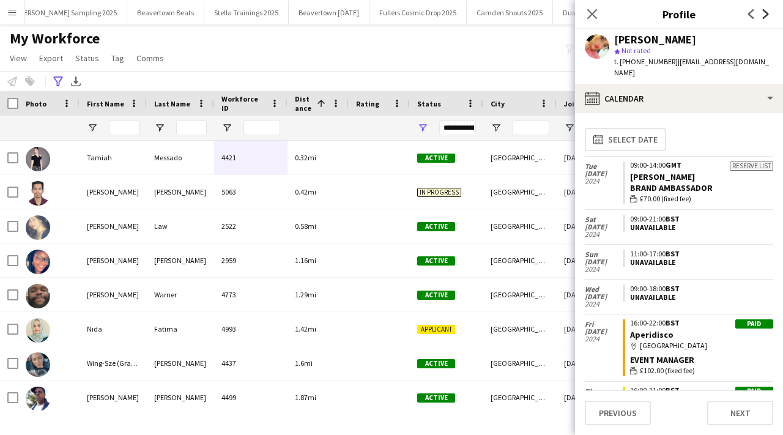
click at [762, 12] on icon "Next" at bounding box center [766, 14] width 10 height 10
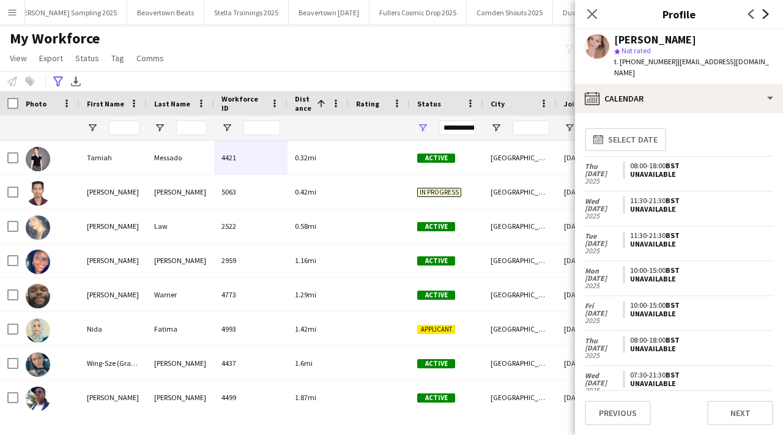
click at [762, 12] on icon "Next" at bounding box center [766, 14] width 10 height 10
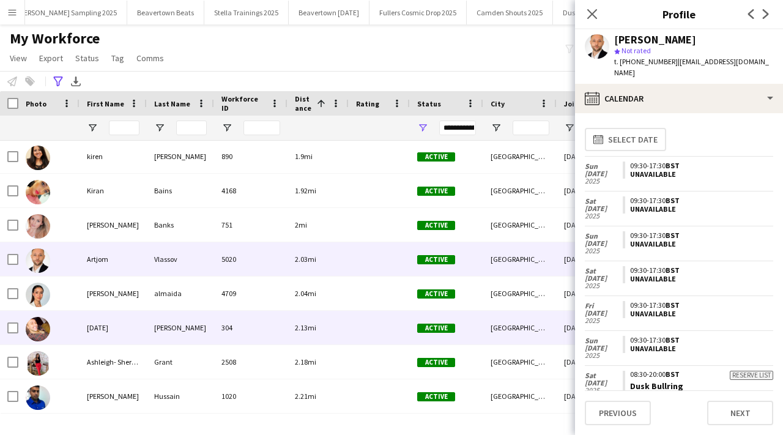
scroll to position [348, 0]
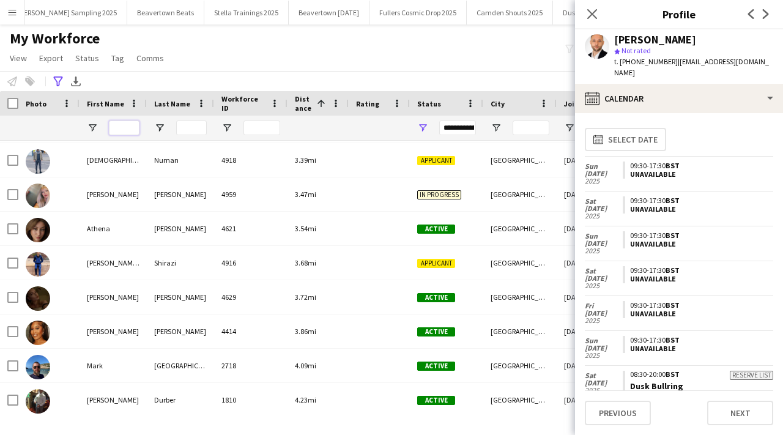
click at [114, 127] on input "First Name Filter Input" at bounding box center [124, 128] width 31 height 15
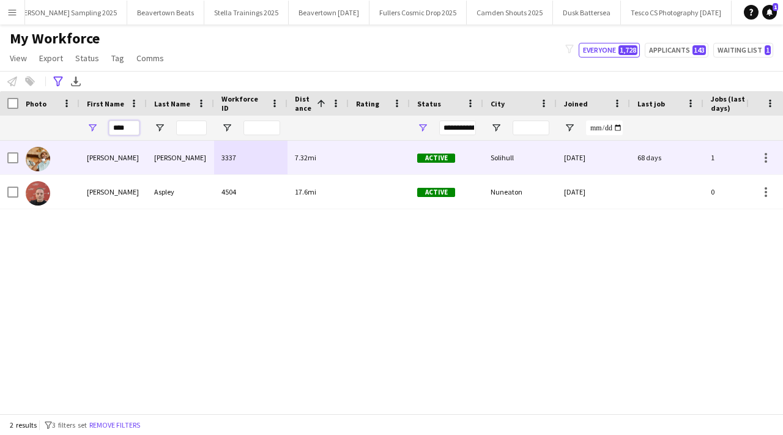
type input "****"
click at [362, 151] on div at bounding box center [379, 158] width 61 height 34
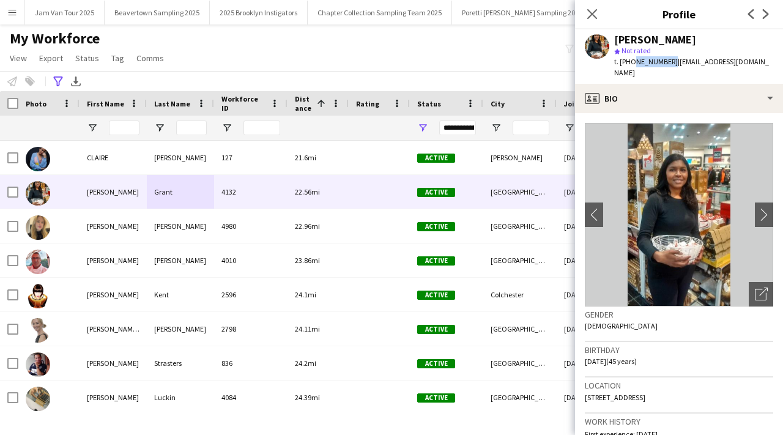
scroll to position [0, 690]
click at [16, 10] on app-icon "Menu" at bounding box center [12, 12] width 10 height 10
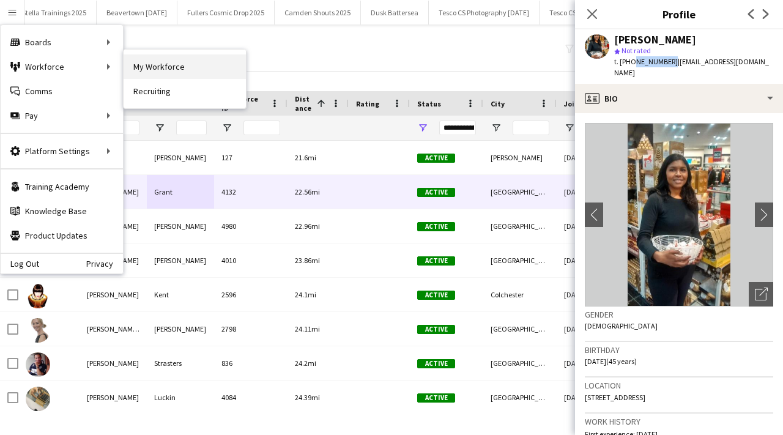
click at [185, 71] on link "My Workforce" at bounding box center [185, 66] width 122 height 24
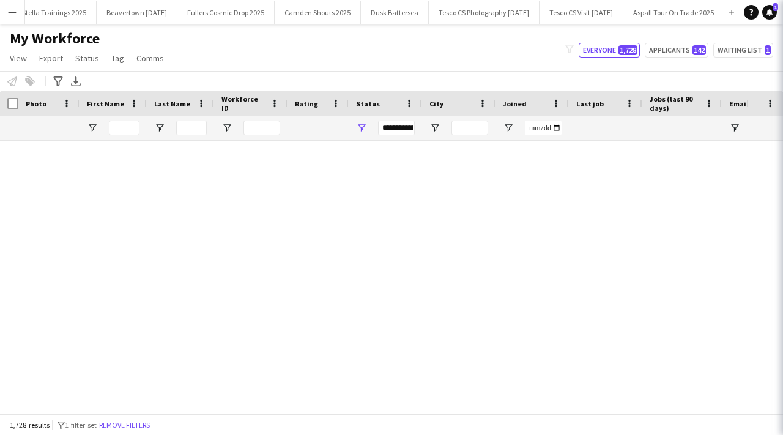
type input "**********"
type input "*****"
type input "****"
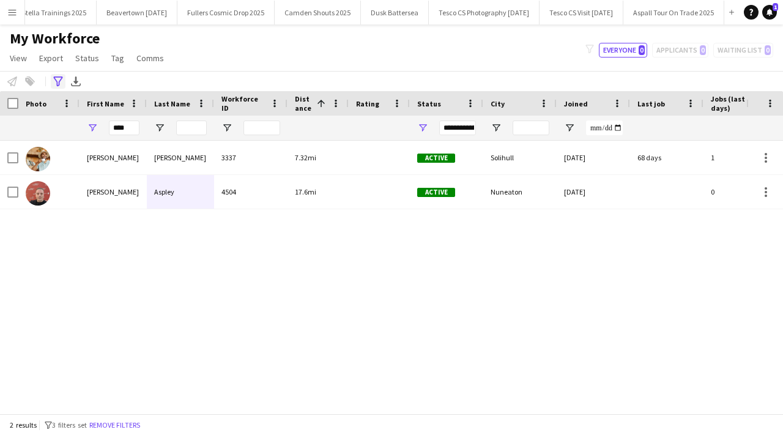
click at [64, 83] on div "Advanced filters" at bounding box center [58, 81] width 15 height 15
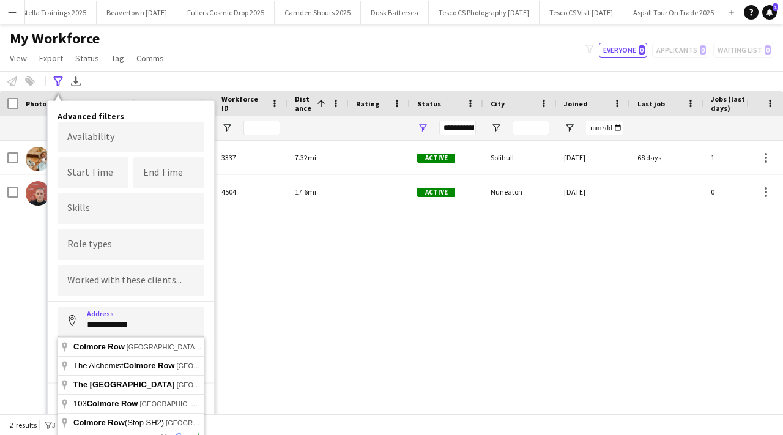
drag, startPoint x: 154, startPoint y: 318, endPoint x: 81, endPoint y: 314, distance: 73.6
click at [81, 314] on input "**********" at bounding box center [131, 322] width 147 height 31
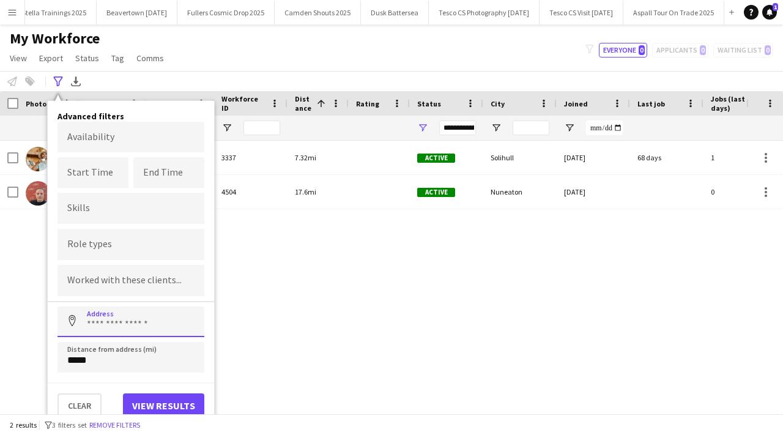
paste input "********"
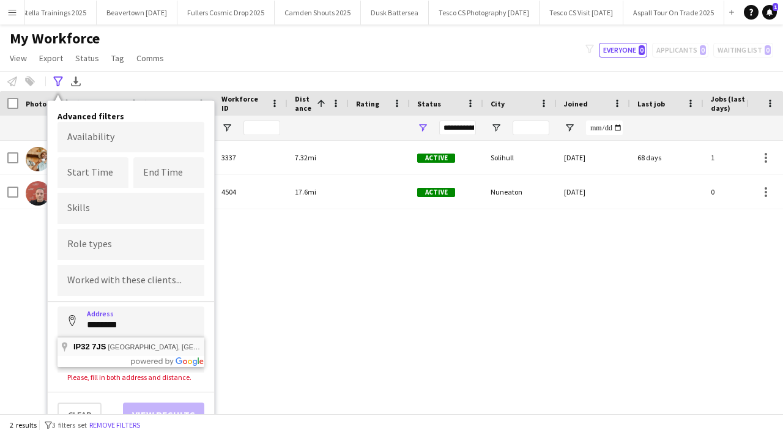
type input "**********"
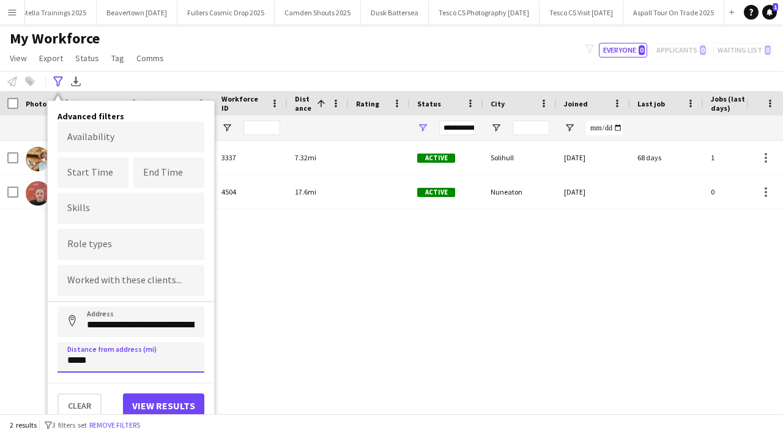
drag, startPoint x: 102, startPoint y: 355, endPoint x: 54, endPoint y: 355, distance: 47.7
click at [54, 355] on div "**********" at bounding box center [131, 264] width 166 height 327
type input "*****"
click at [150, 397] on button "View results" at bounding box center [163, 406] width 81 height 24
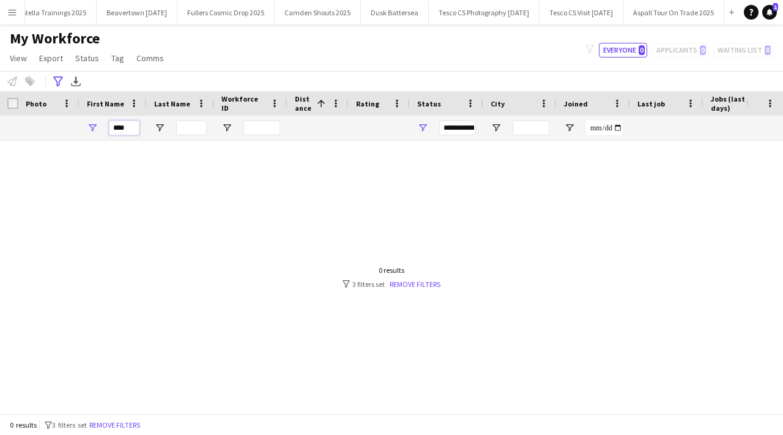
drag, startPoint x: 132, startPoint y: 129, endPoint x: 107, endPoint y: 129, distance: 25.7
click at [107, 129] on div "****" at bounding box center [113, 128] width 67 height 24
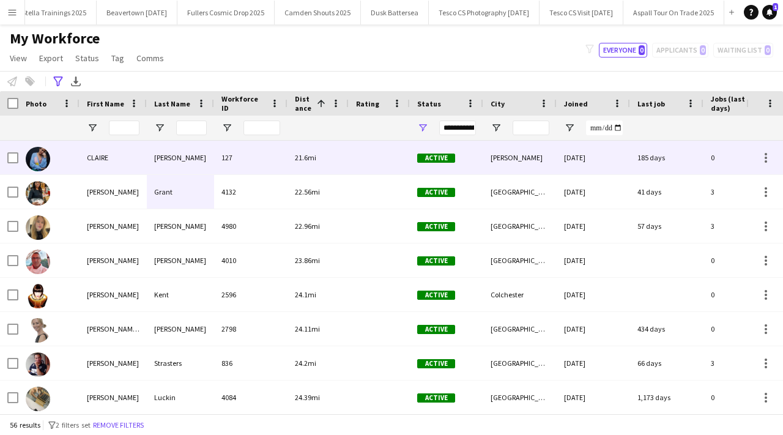
click at [256, 161] on div "127" at bounding box center [250, 158] width 73 height 34
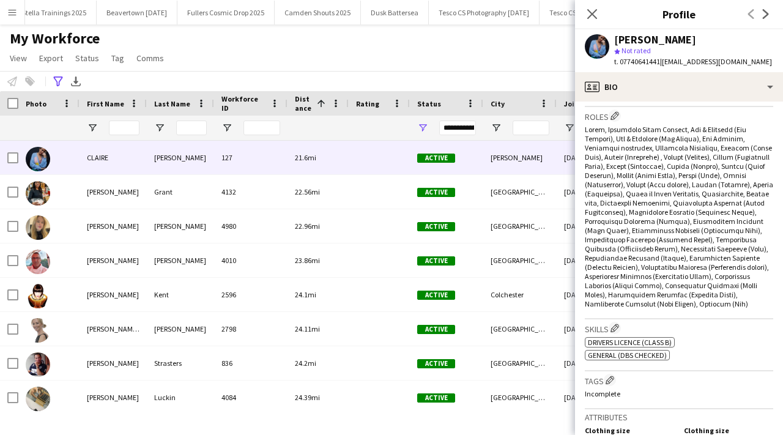
scroll to position [892, 0]
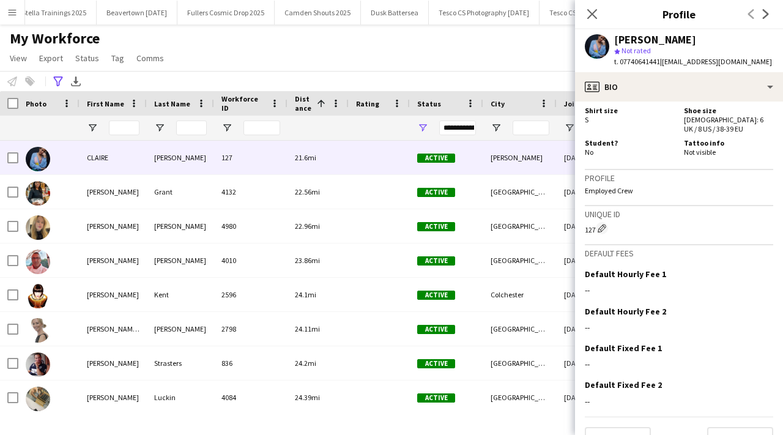
click at [597, 427] on app-crew-profile-bio "chevron-left chevron-right Open photos pop-in Gender Female Birthday 30-05-1981…" at bounding box center [679, 269] width 208 height 334
click at [616, 427] on button "Previous" at bounding box center [618, 439] width 66 height 24
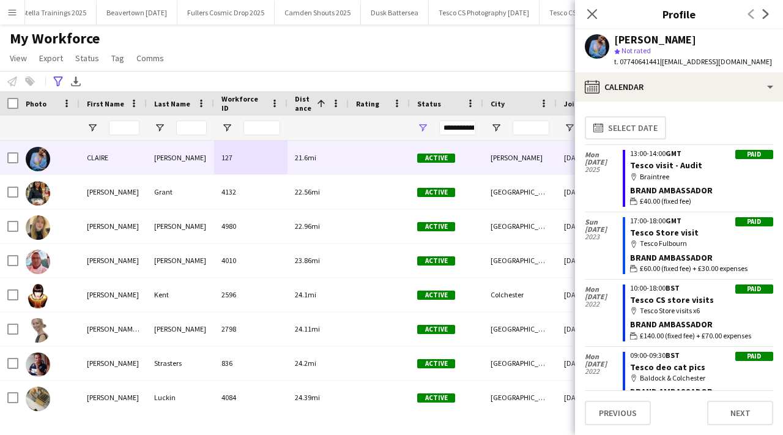
drag, startPoint x: 621, startPoint y: 61, endPoint x: 660, endPoint y: 62, distance: 39.2
click at [660, 62] on span "t. 07740641441" at bounding box center [638, 61] width 46 height 9
copy span "07740641441"
click at [593, 16] on icon "Close pop-in" at bounding box center [592, 14] width 12 height 12
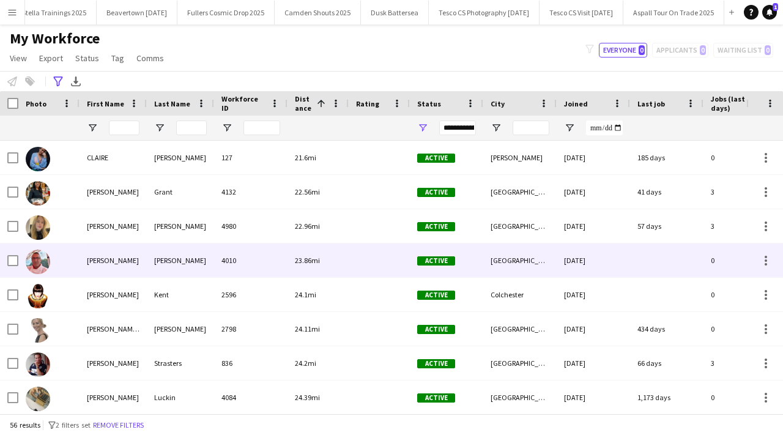
click at [200, 264] on div "Dellabella" at bounding box center [180, 261] width 67 height 34
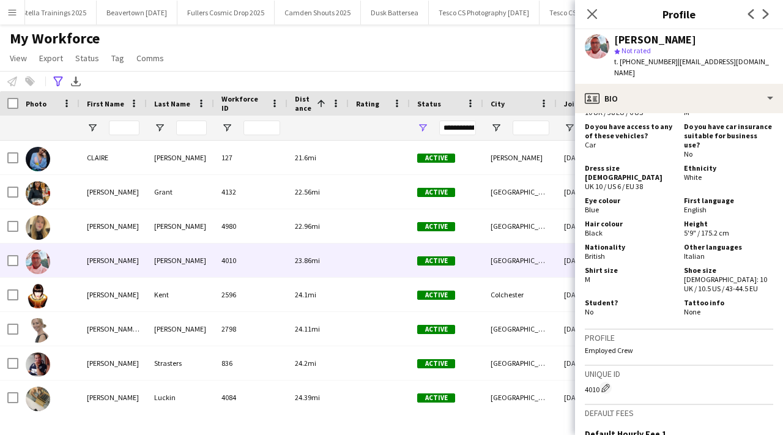
scroll to position [872, 0]
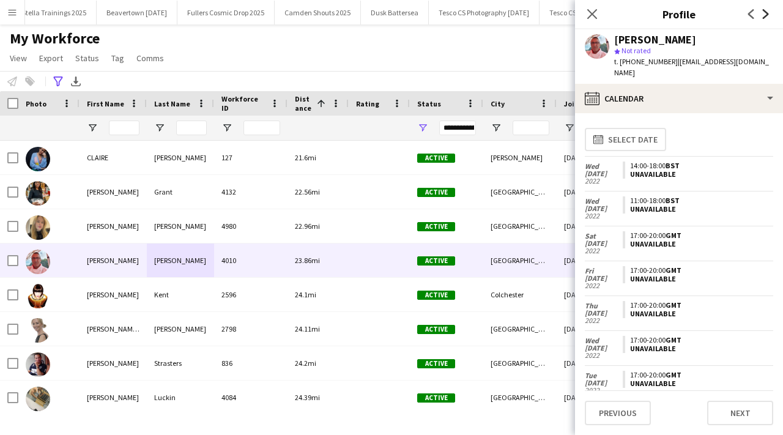
click at [767, 15] on icon at bounding box center [766, 14] width 6 height 10
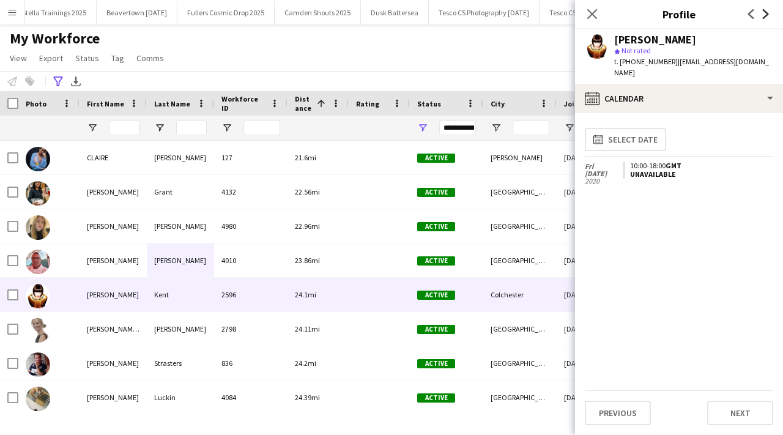
click at [767, 15] on icon at bounding box center [766, 14] width 6 height 10
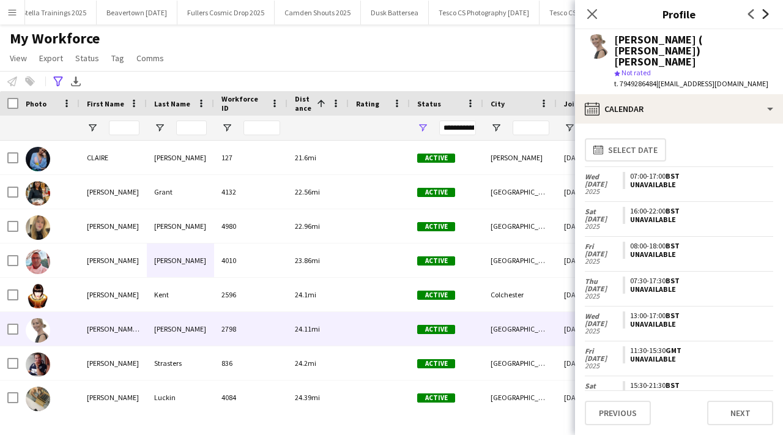
click at [767, 15] on icon at bounding box center [766, 14] width 6 height 10
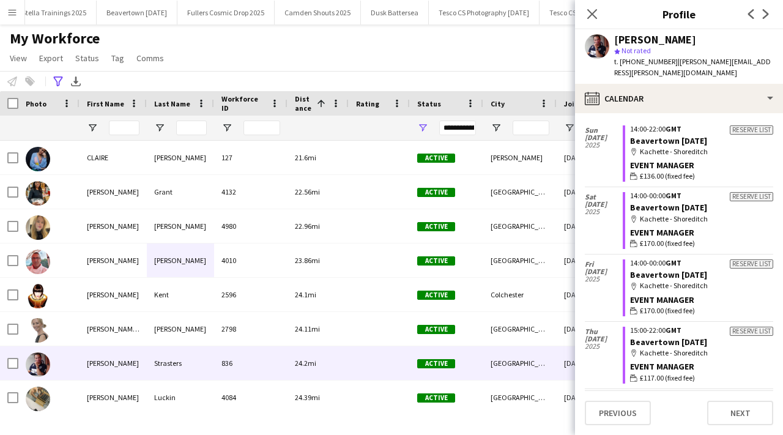
scroll to position [0, 0]
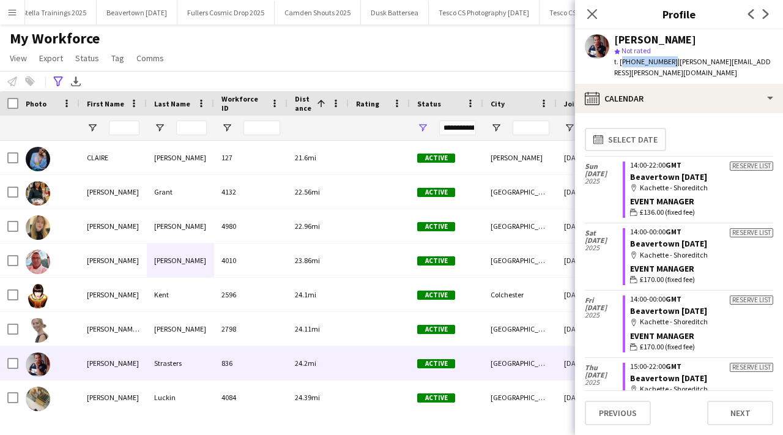
drag, startPoint x: 621, startPoint y: 62, endPoint x: 667, endPoint y: 62, distance: 45.3
click at [667, 62] on span "t. +447930222151" at bounding box center [647, 61] width 64 height 9
copy span "+447930222151"
